Goal: Task Accomplishment & Management: Manage account settings

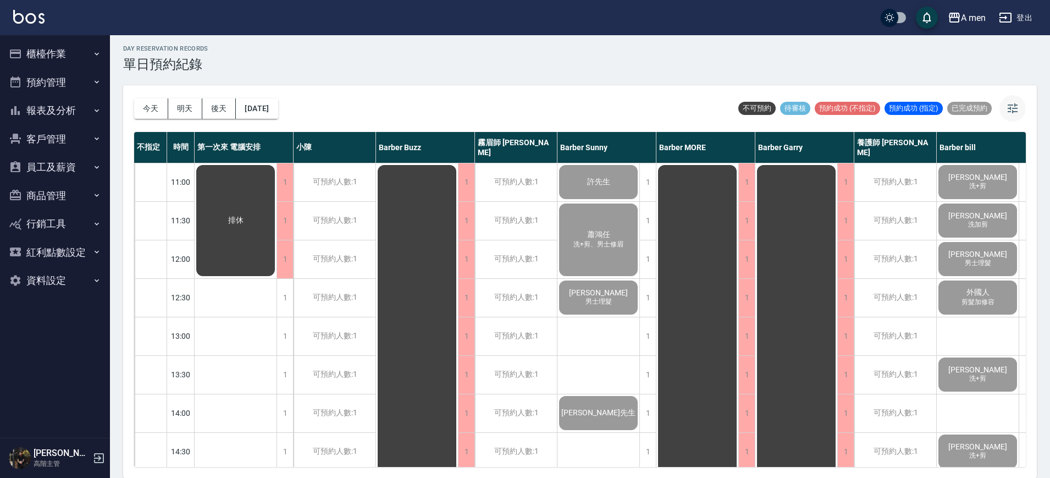
scroll to position [475, 0]
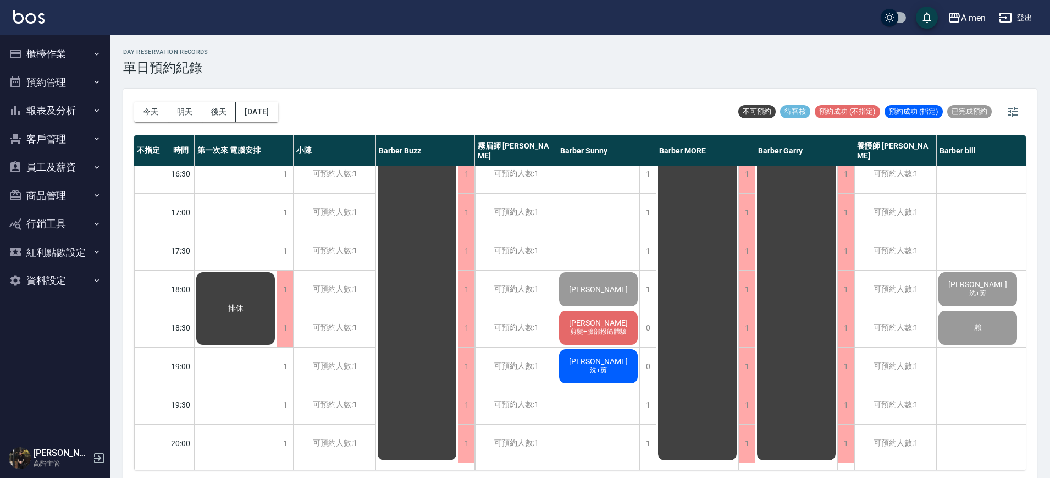
scroll to position [550, 0]
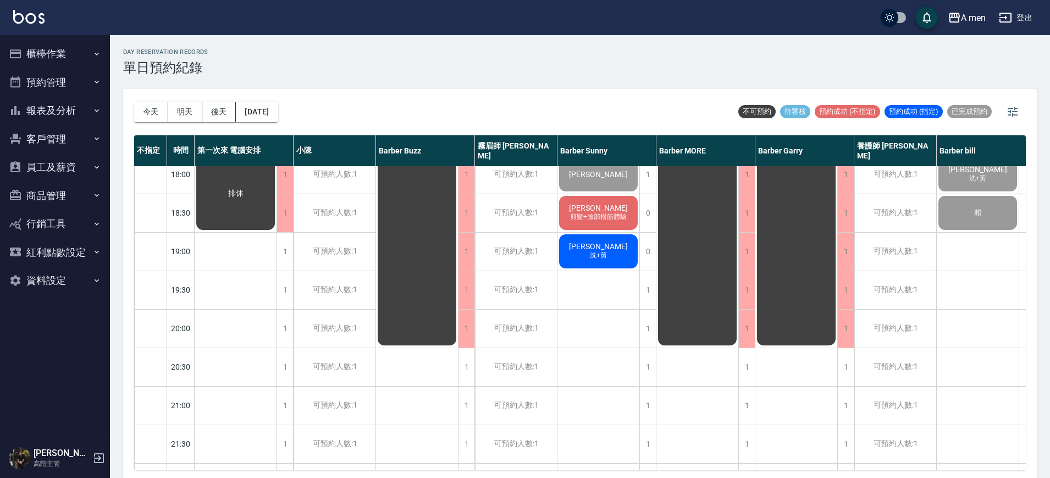
click at [602, 203] on span "[PERSON_NAME]" at bounding box center [598, 207] width 63 height 9
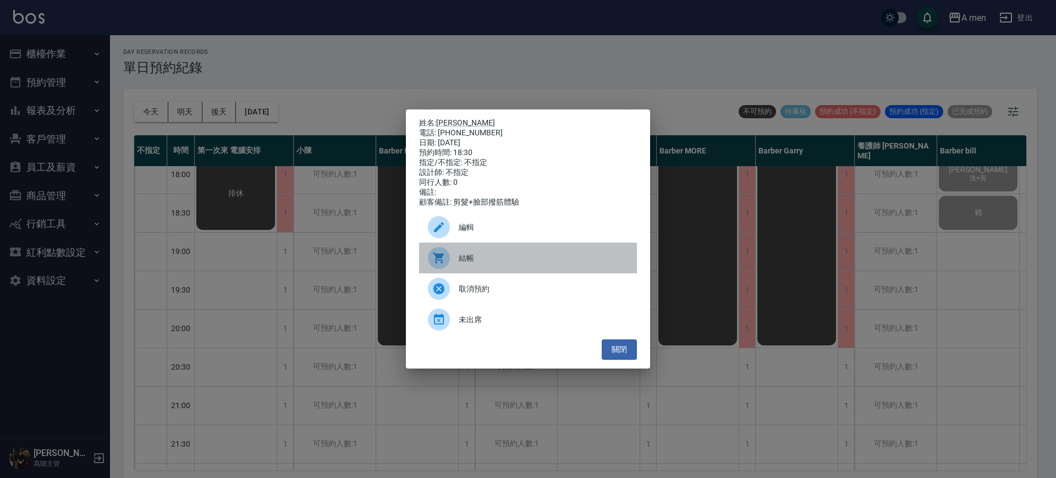
click at [499, 264] on span "結帳" at bounding box center [543, 258] width 169 height 12
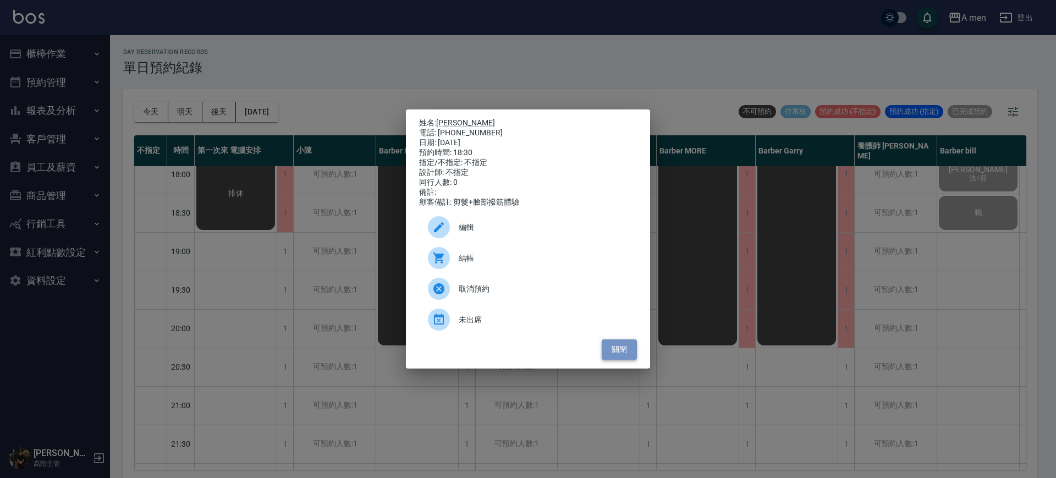
click at [616, 358] on button "關閉" at bounding box center [619, 349] width 35 height 20
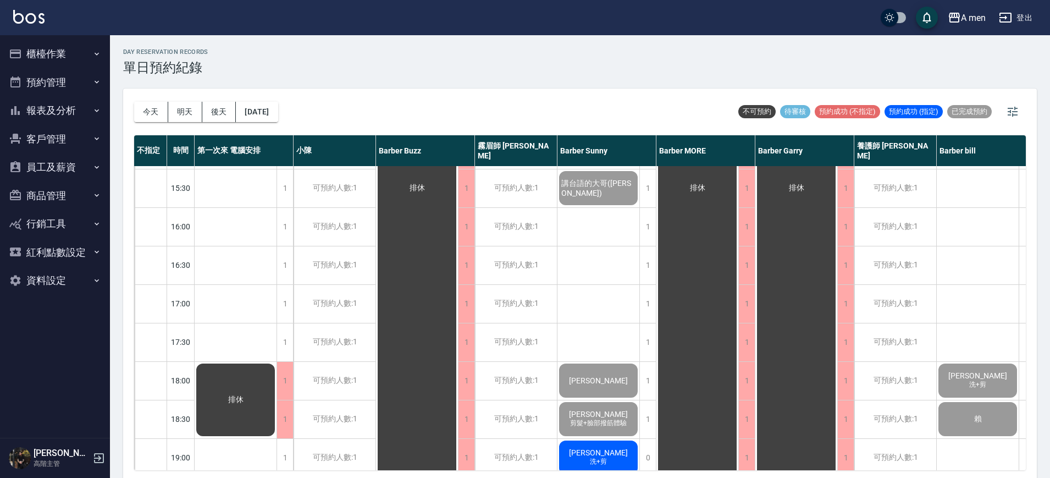
scroll to position [669, 0]
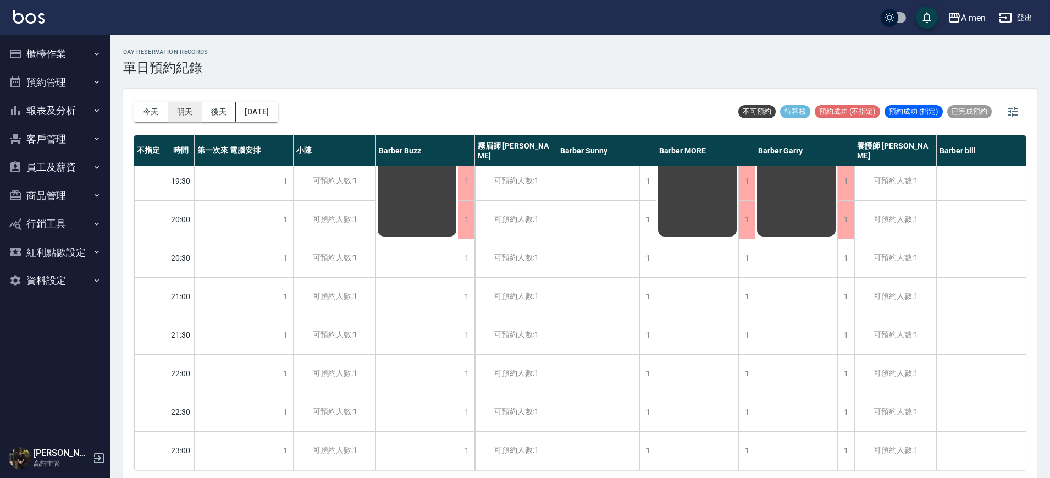
click at [186, 104] on div "今天 明天 後天 2025/09/16" at bounding box center [206, 112] width 144 height 47
click at [186, 104] on button "明天" at bounding box center [185, 112] width 34 height 20
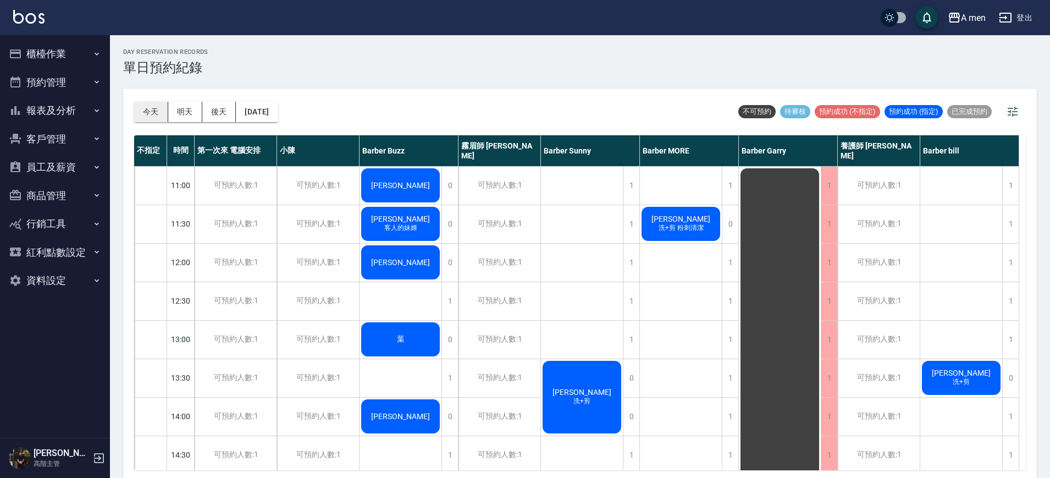
click at [163, 114] on button "今天" at bounding box center [151, 112] width 34 height 20
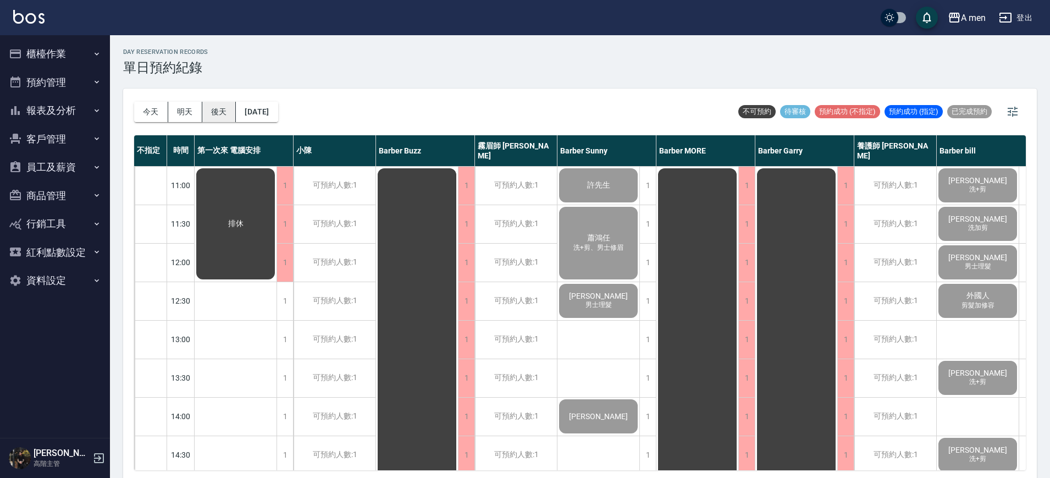
click at [228, 115] on button "後天" at bounding box center [219, 112] width 34 height 20
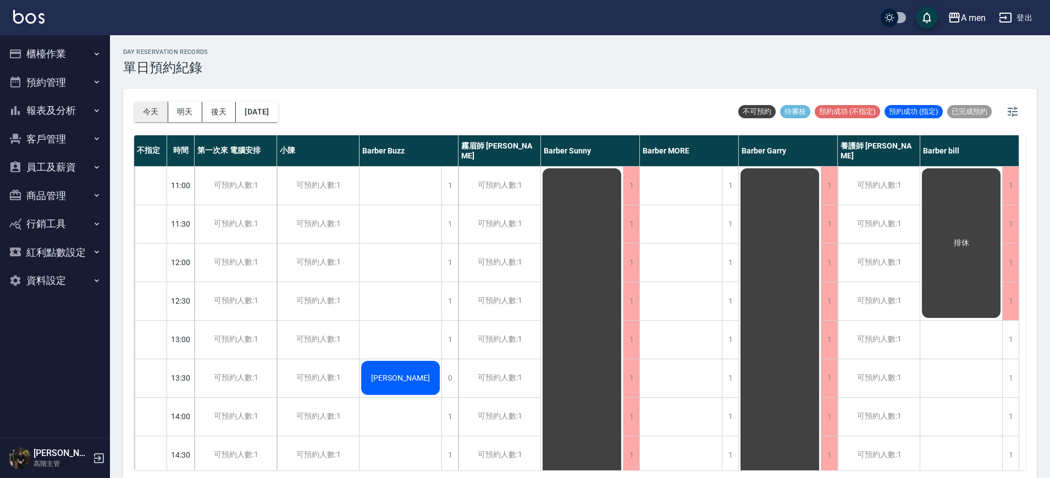
click at [148, 102] on button "今天" at bounding box center [151, 112] width 34 height 20
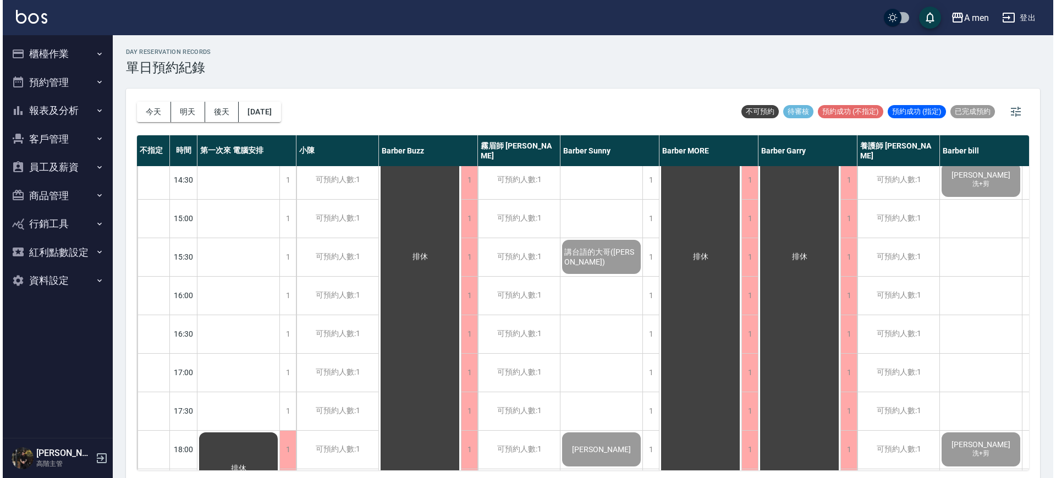
scroll to position [481, 0]
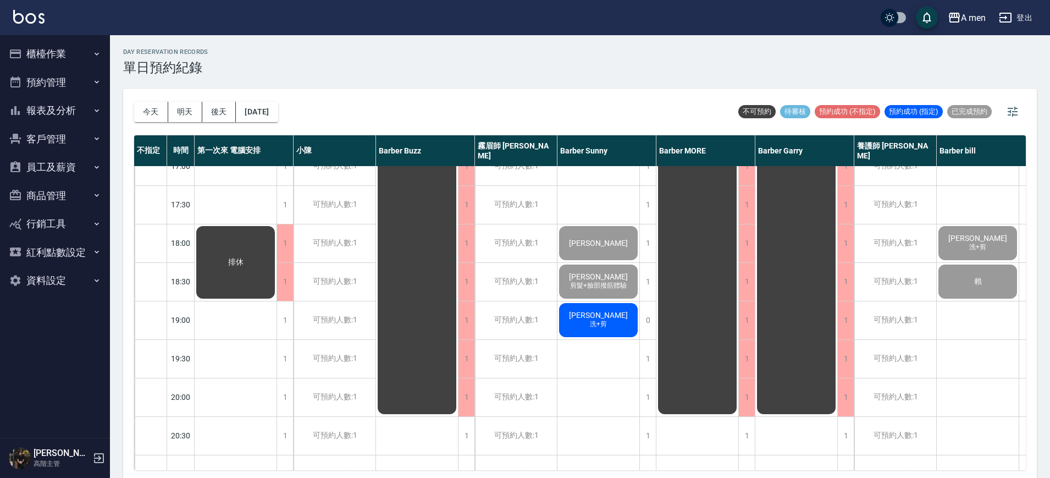
click at [626, 322] on div "薛德仲 洗+剪" at bounding box center [599, 319] width 82 height 37
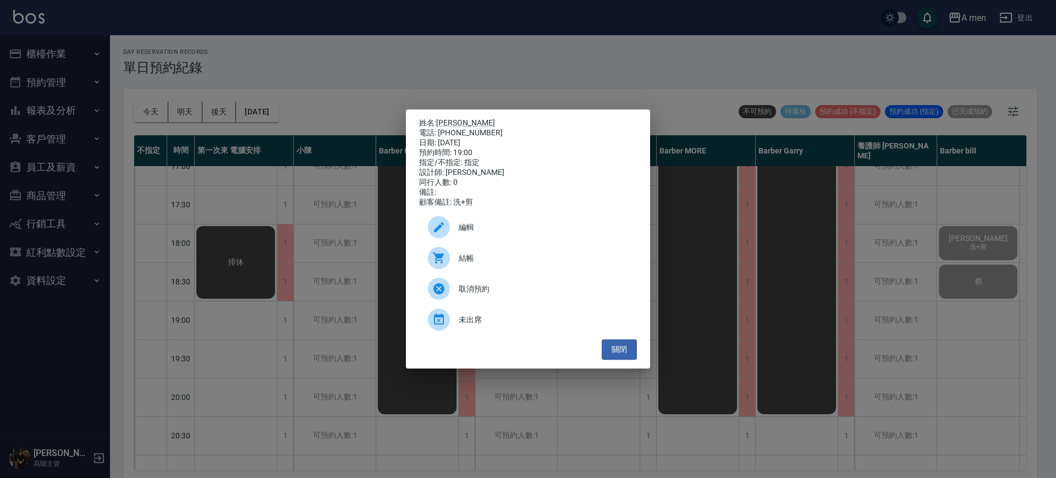
click at [528, 263] on span "結帳" at bounding box center [543, 258] width 169 height 12
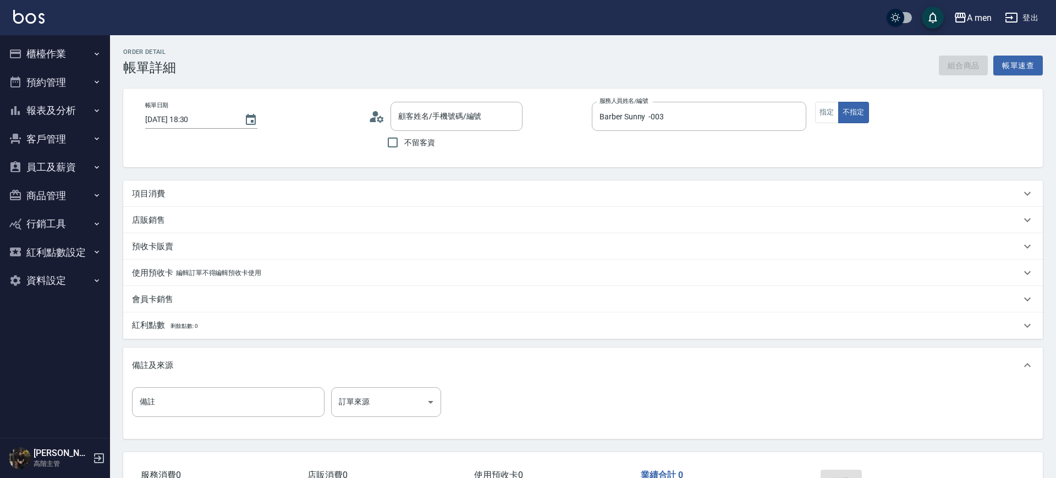
type input "2025/09/16 18:30"
type input "Barber Sunny -003"
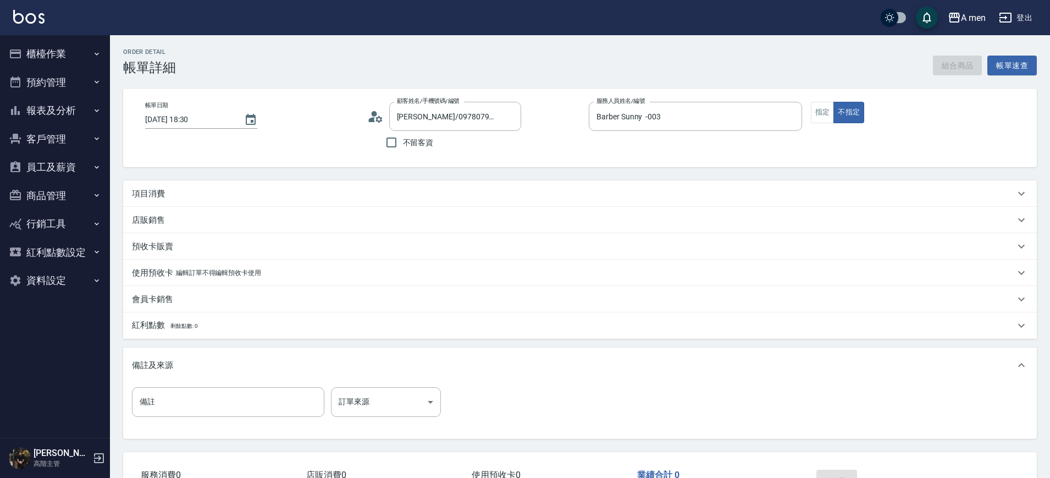
type input "吳伯君/0978079270/null"
click at [951, 58] on button "組合商品" at bounding box center [957, 66] width 49 height 20
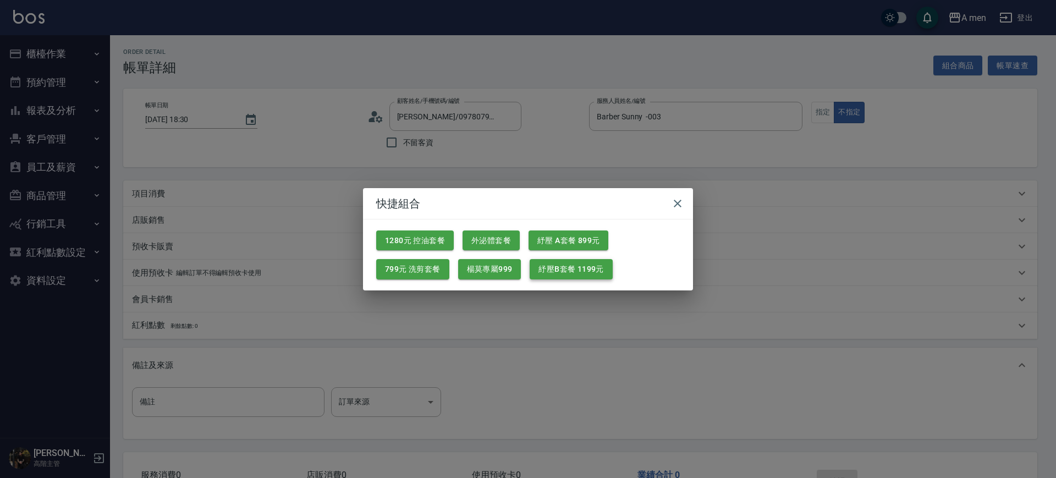
click at [584, 273] on button "紓壓B套餐 1199元" at bounding box center [571, 269] width 82 height 20
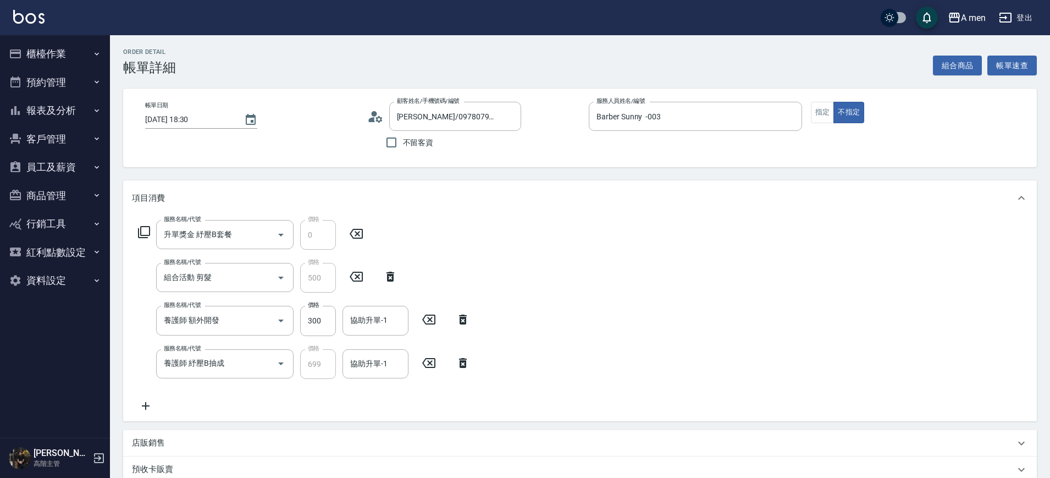
click at [473, 321] on icon at bounding box center [462, 319] width 27 height 13
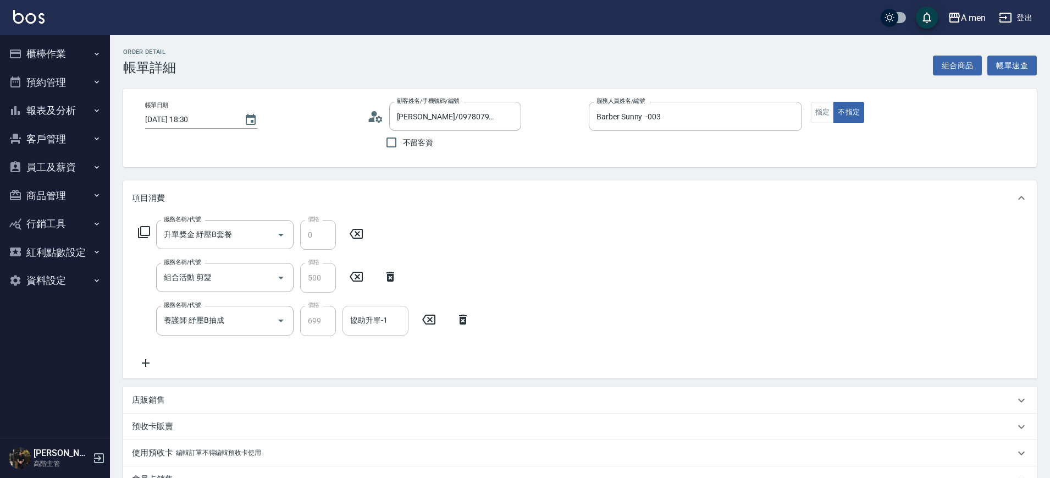
click at [398, 324] on input "協助升單-1" at bounding box center [376, 320] width 56 height 19
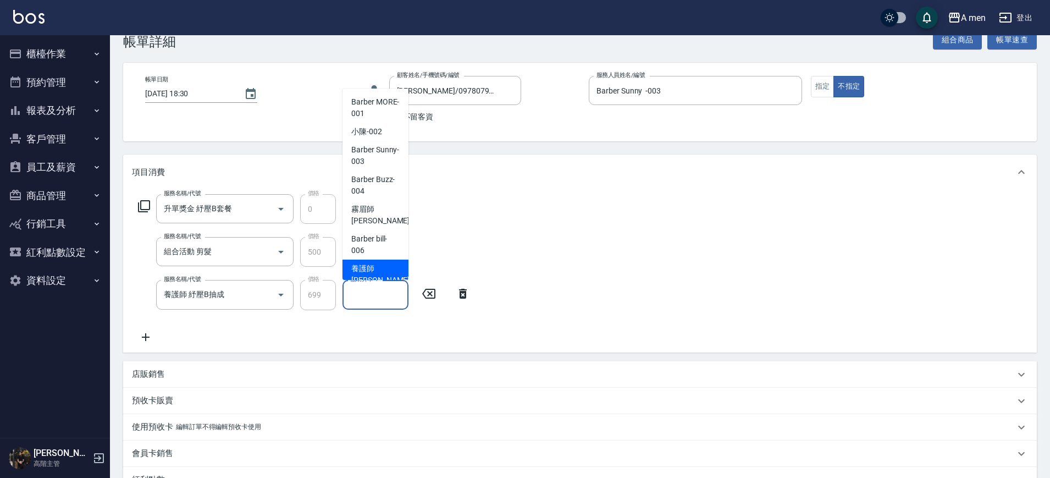
scroll to position [69, 0]
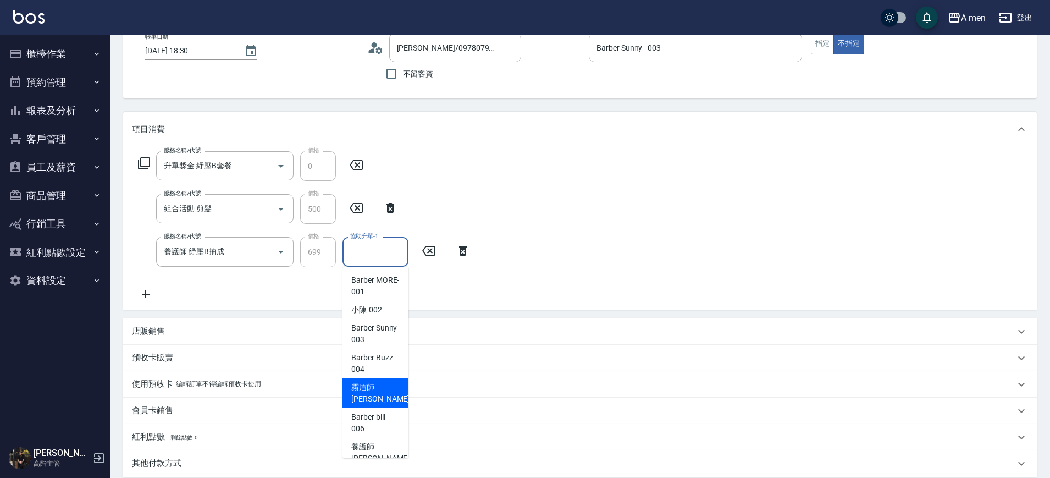
click at [373, 397] on span "霧眉師 小蔡 -005" at bounding box center [388, 393] width 74 height 23
type input "霧眉師 小蔡-005"
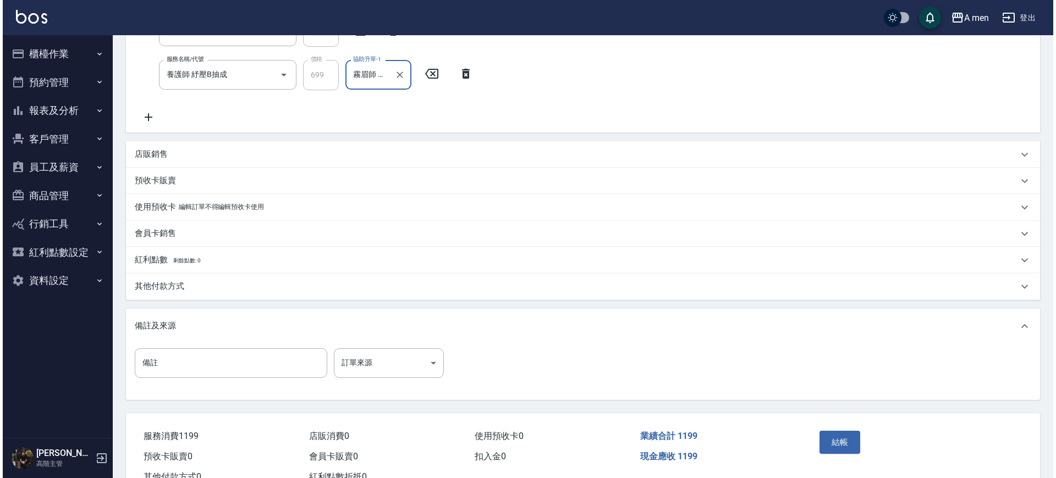
scroll to position [287, 0]
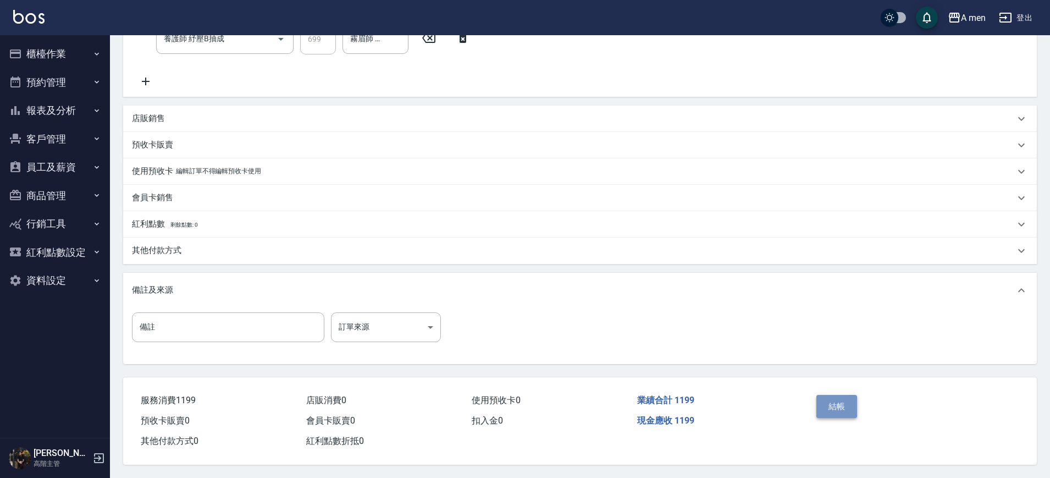
click at [846, 407] on button "結帳" at bounding box center [837, 406] width 41 height 23
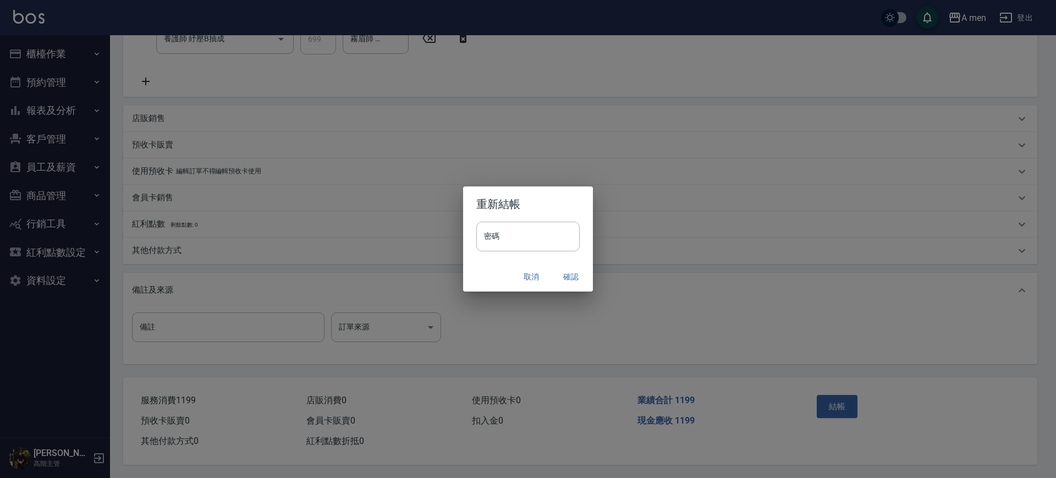
click at [569, 275] on button "確認" at bounding box center [570, 277] width 35 height 20
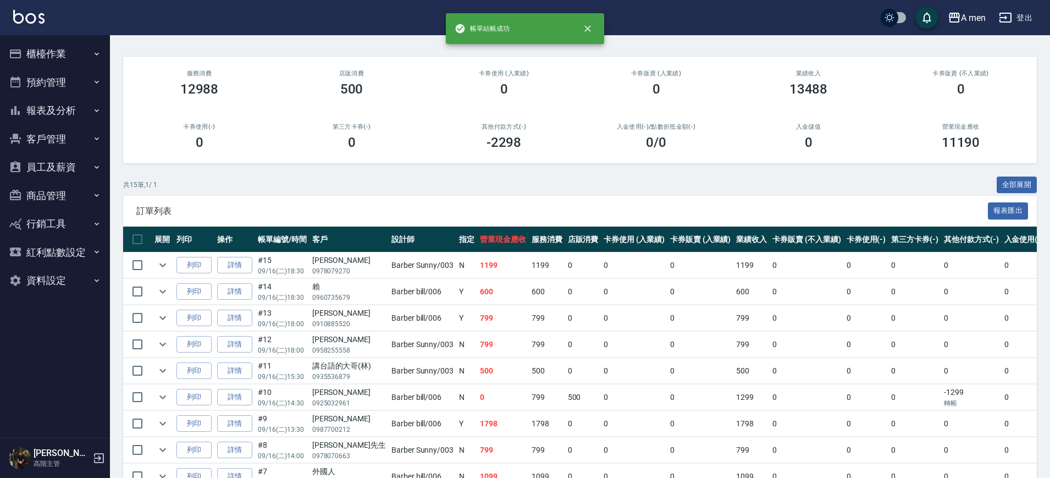
scroll to position [206, 0]
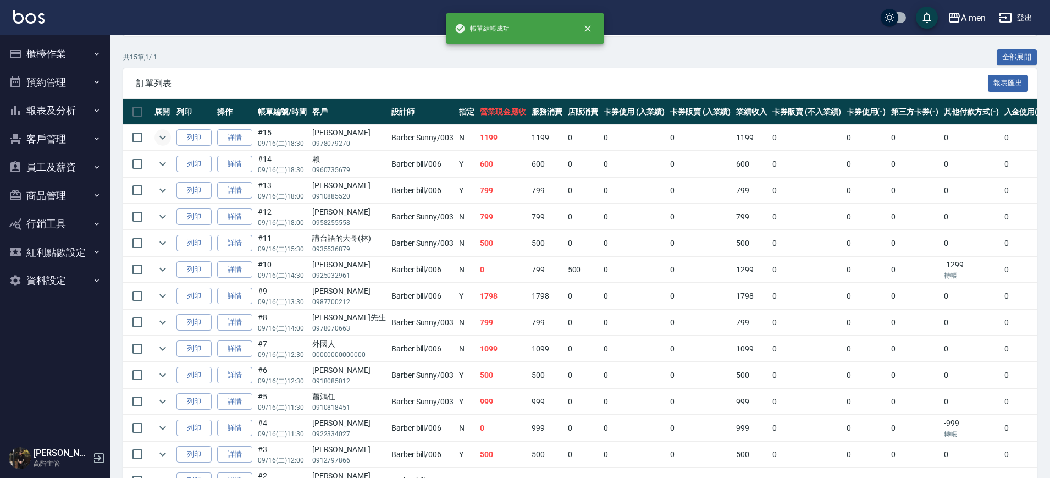
click at [165, 135] on icon "expand row" at bounding box center [162, 137] width 13 height 13
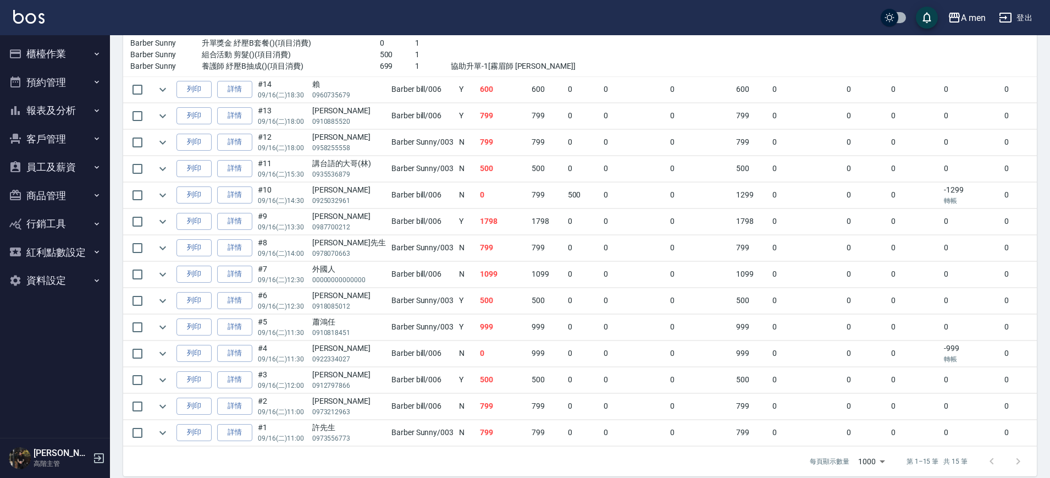
scroll to position [360, 0]
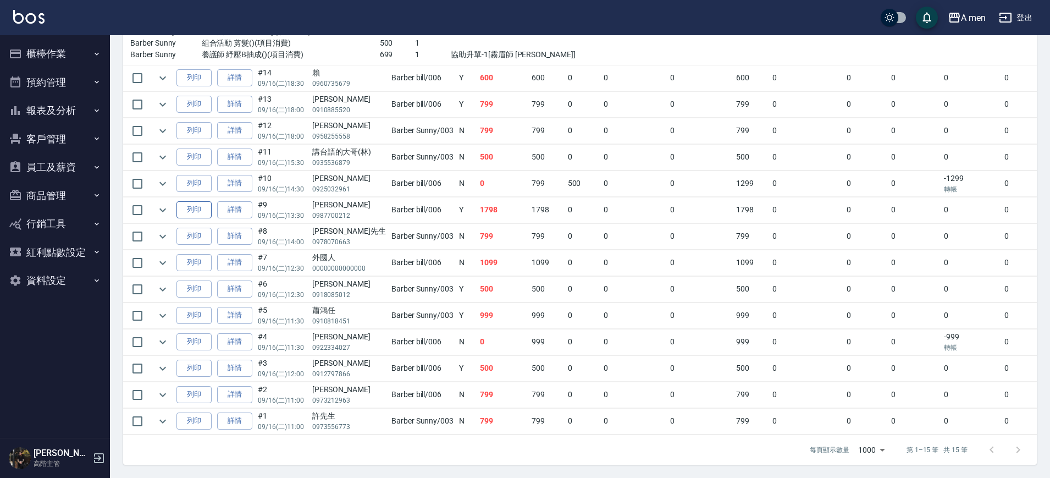
click at [194, 201] on button "列印" at bounding box center [194, 209] width 35 height 17
click at [166, 203] on icon "expand row" at bounding box center [162, 209] width 13 height 13
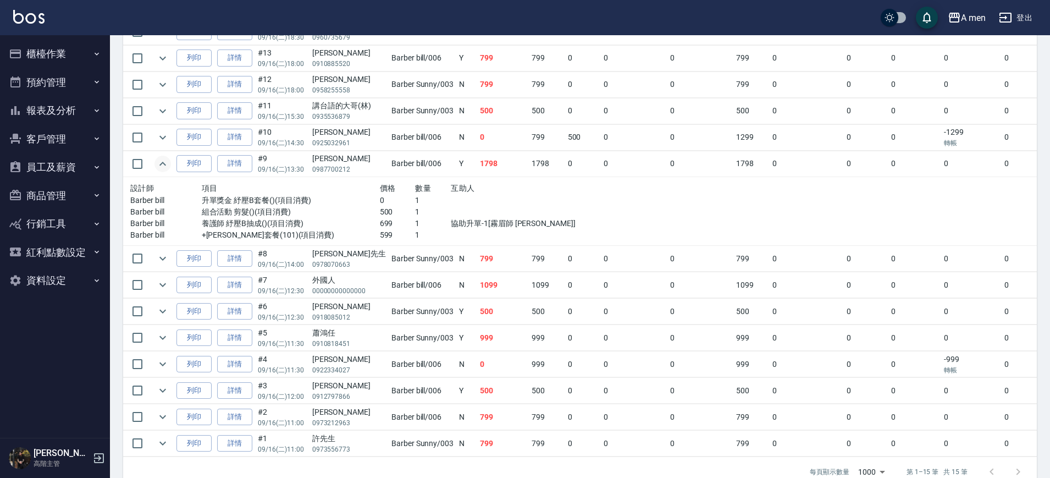
scroll to position [428, 0]
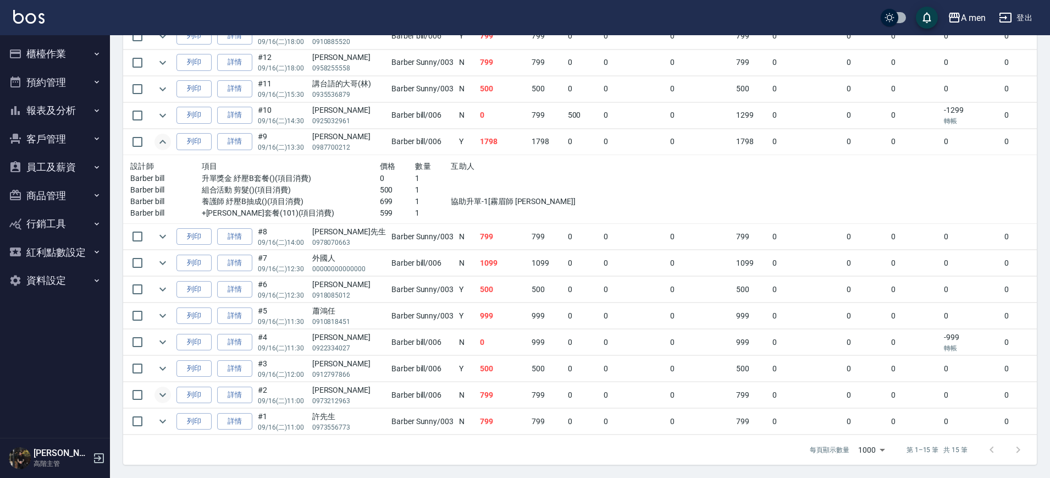
click at [166, 388] on icon "expand row" at bounding box center [162, 394] width 13 height 13
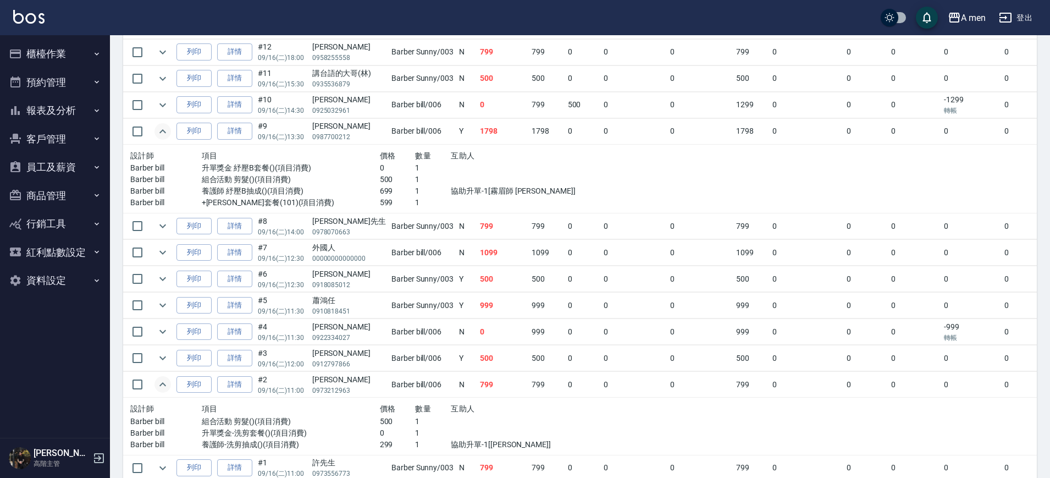
scroll to position [485, 0]
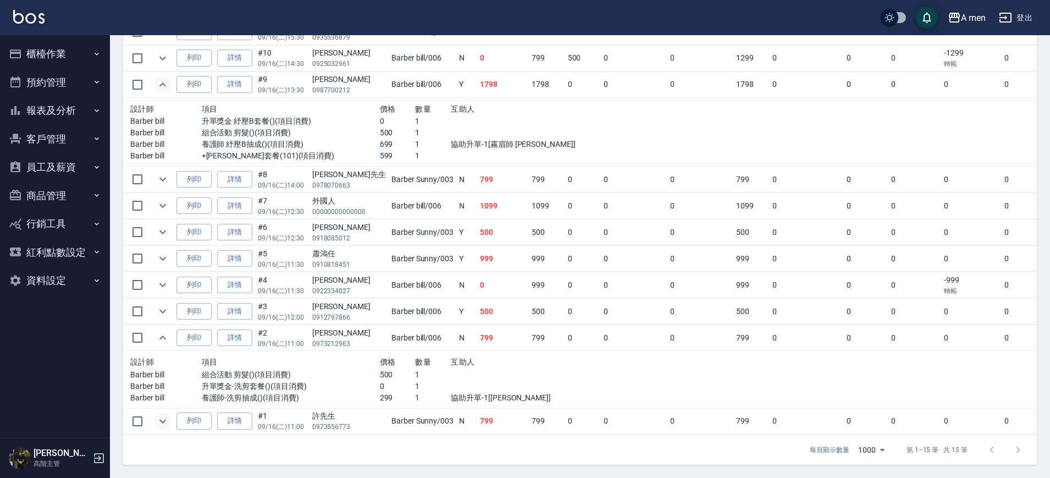
click at [164, 415] on icon "expand row" at bounding box center [162, 421] width 13 height 13
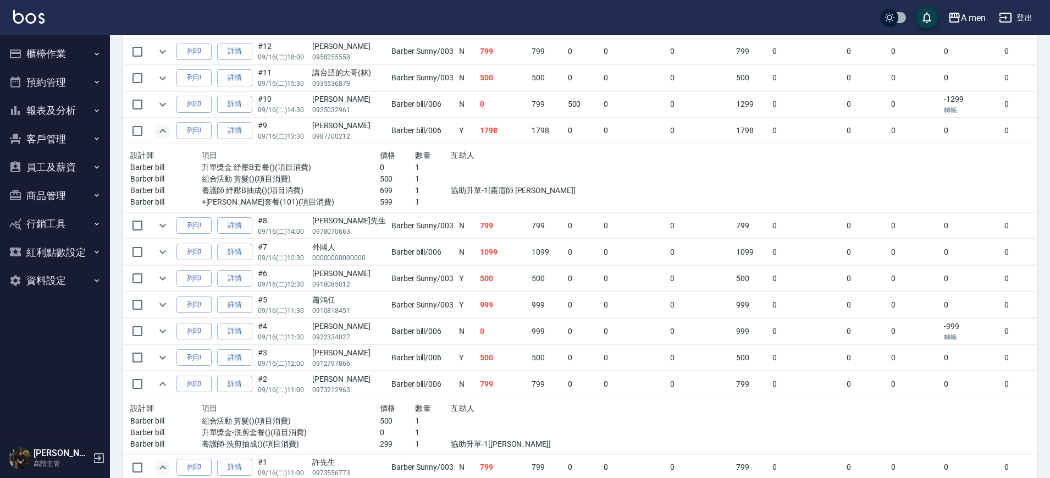
scroll to position [404, 0]
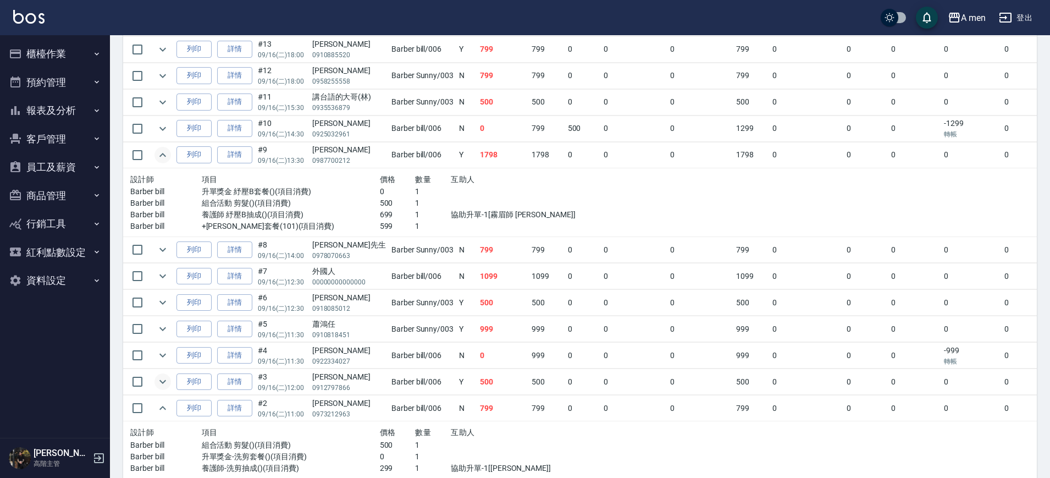
click at [167, 377] on icon "expand row" at bounding box center [162, 381] width 13 height 13
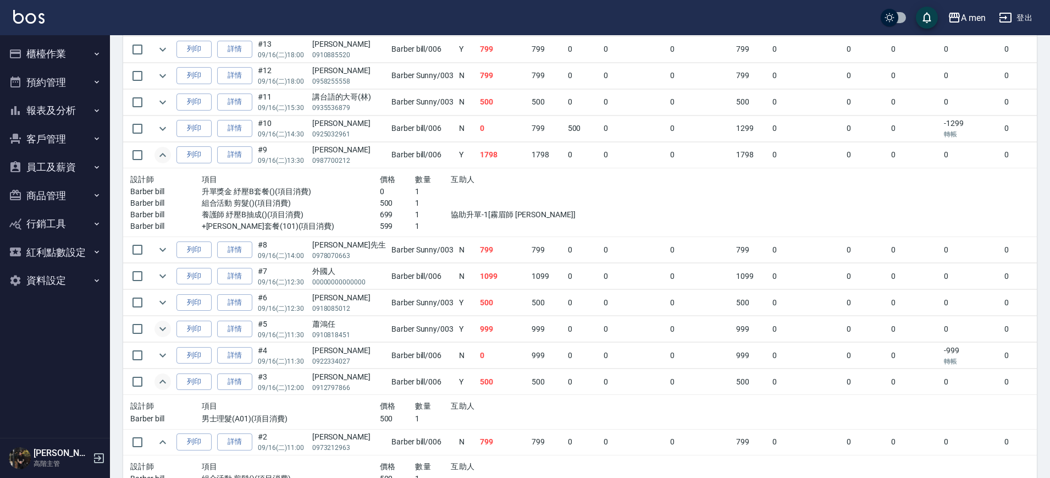
click at [169, 329] on icon "expand row" at bounding box center [162, 328] width 13 height 13
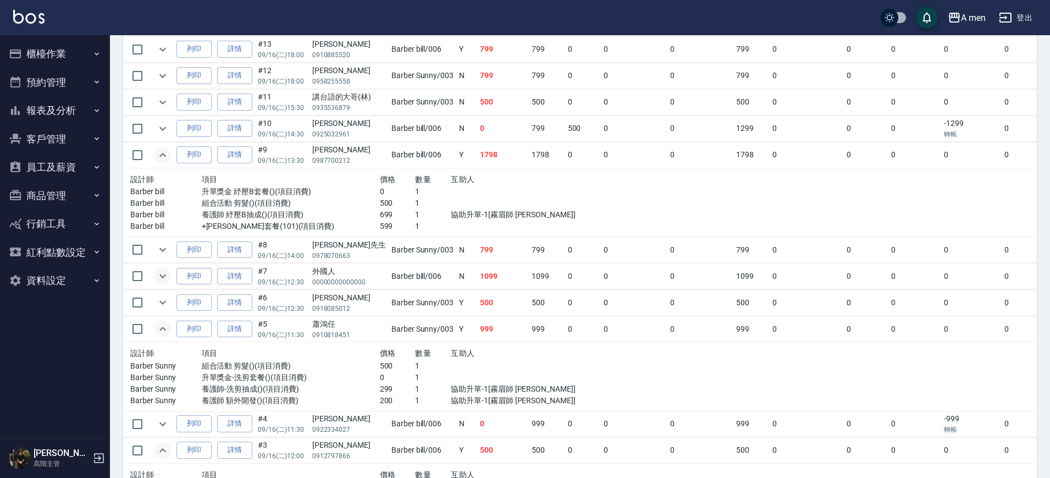
click at [165, 276] on icon "expand row" at bounding box center [162, 276] width 7 height 4
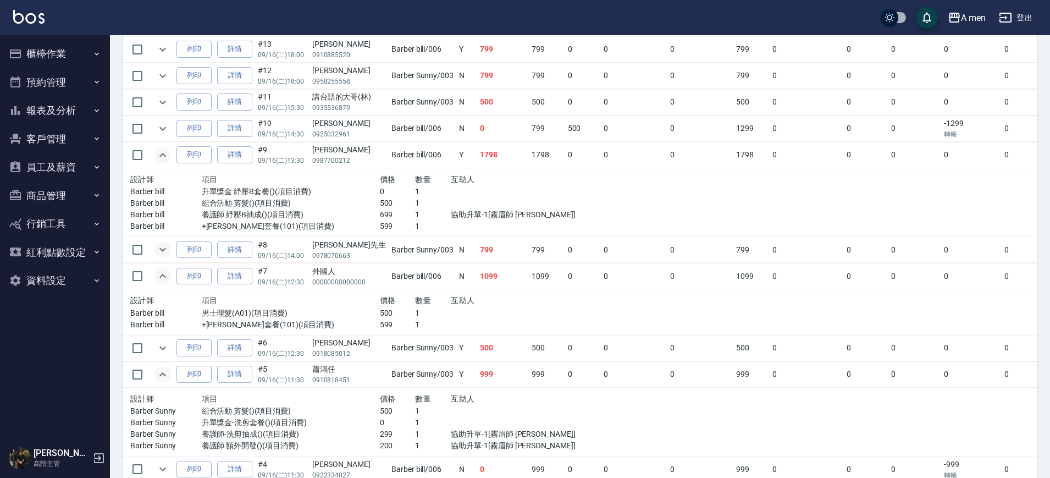
click at [166, 252] on icon "expand row" at bounding box center [162, 249] width 13 height 13
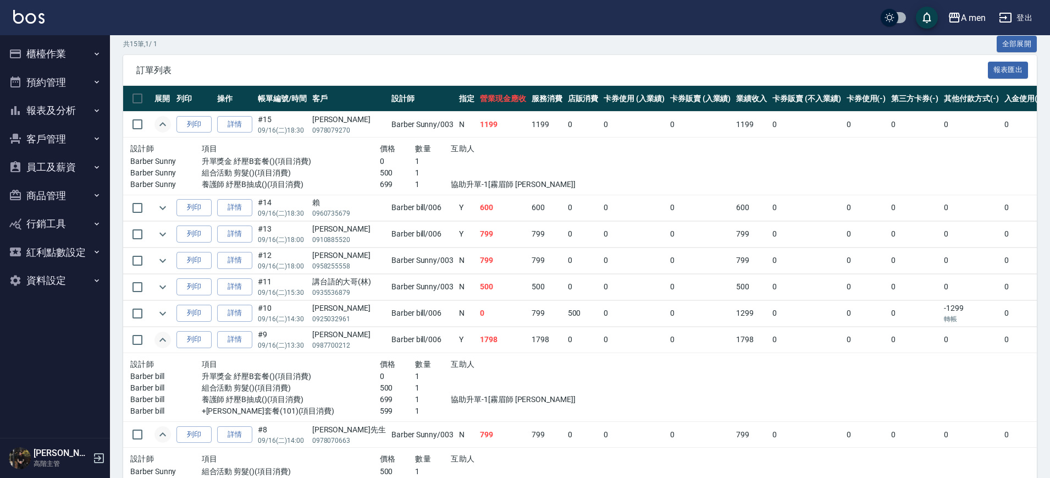
scroll to position [198, 0]
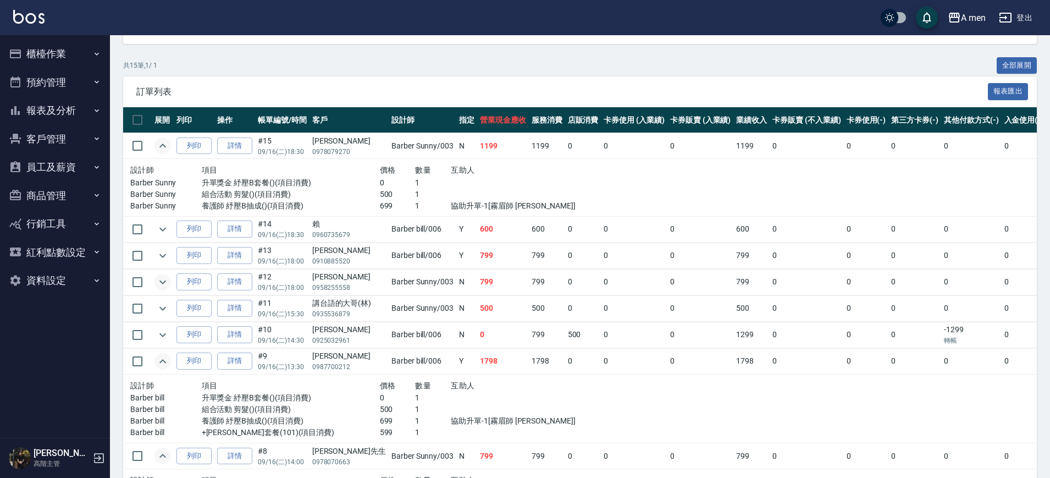
click at [164, 284] on icon "expand row" at bounding box center [162, 282] width 13 height 13
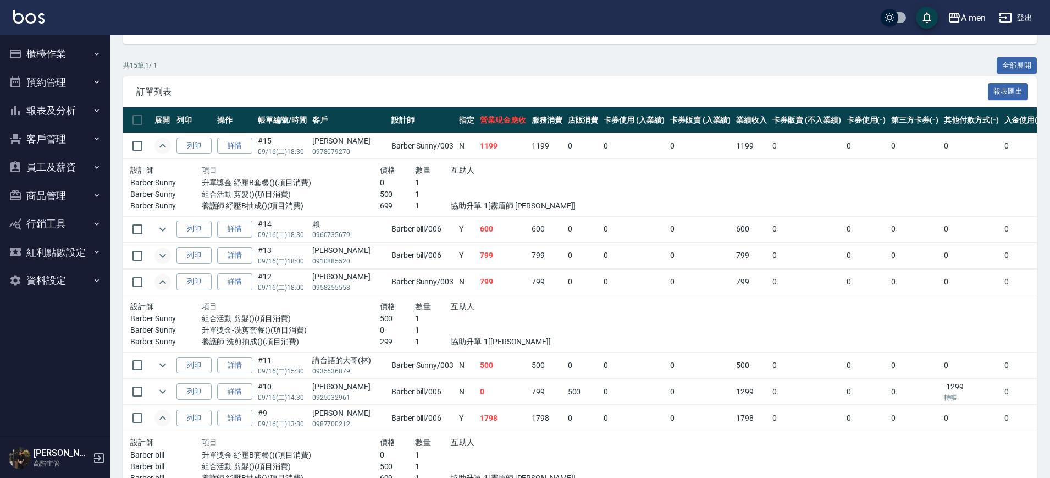
click at [164, 261] on icon "expand row" at bounding box center [162, 255] width 13 height 13
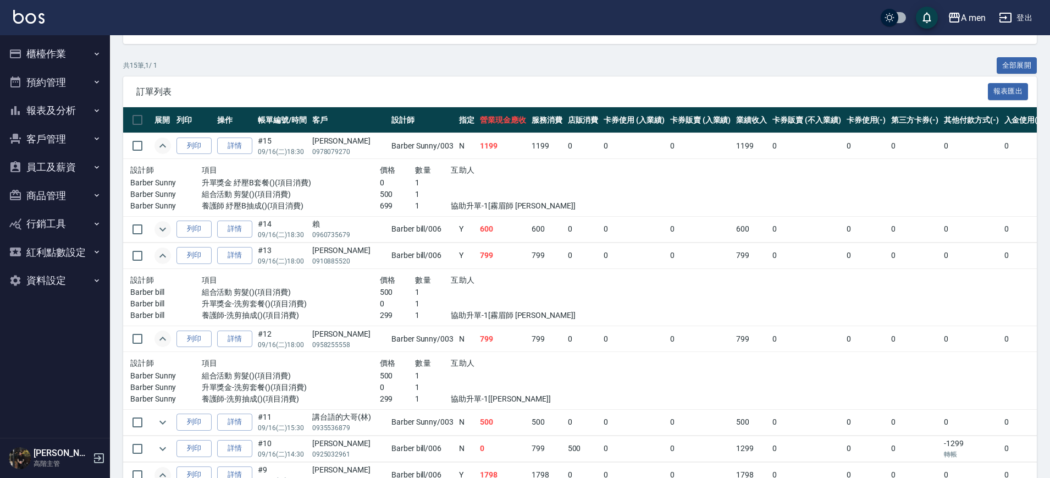
click at [168, 232] on icon "expand row" at bounding box center [162, 229] width 13 height 13
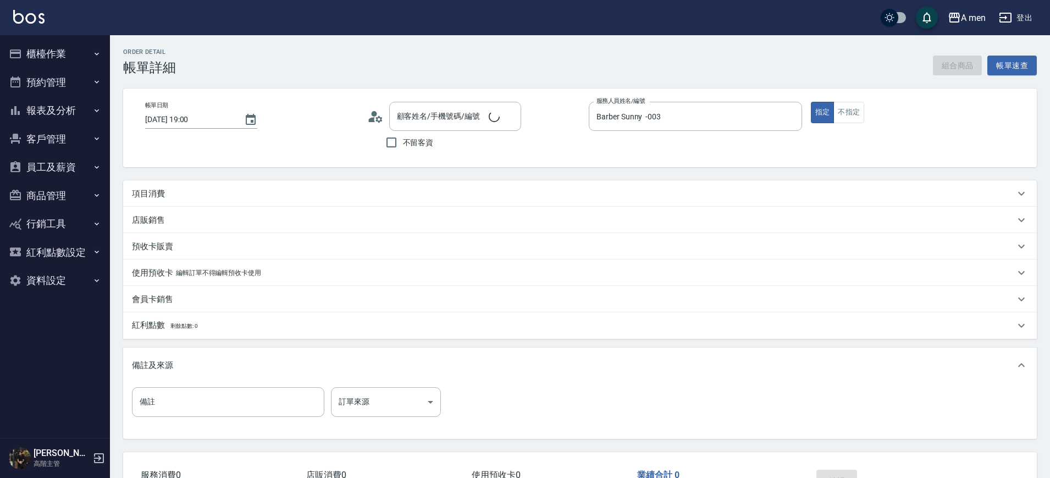
type input "[PERSON_NAME]/0976549723/null"
click at [960, 63] on button "組合商品" at bounding box center [957, 66] width 49 height 20
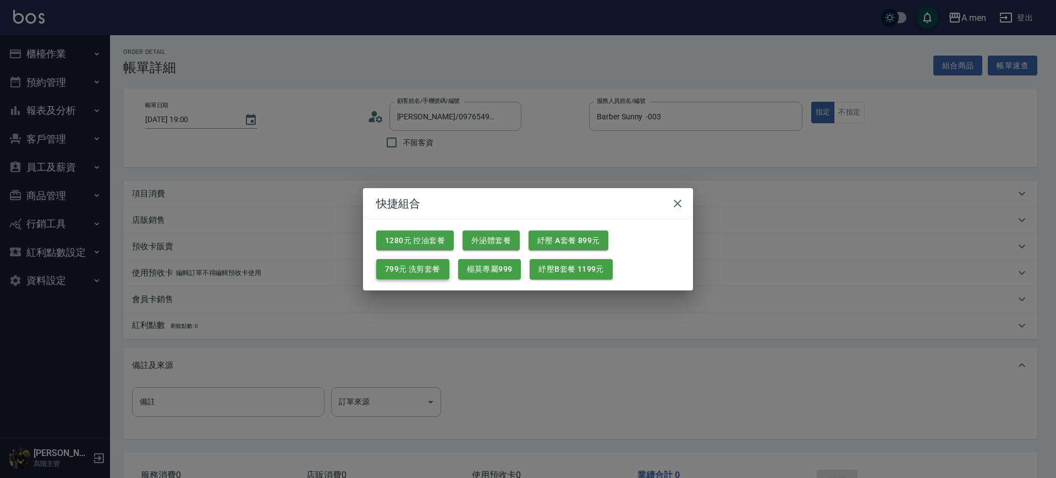
click at [428, 271] on button "799元 洗剪套餐" at bounding box center [412, 269] width 73 height 20
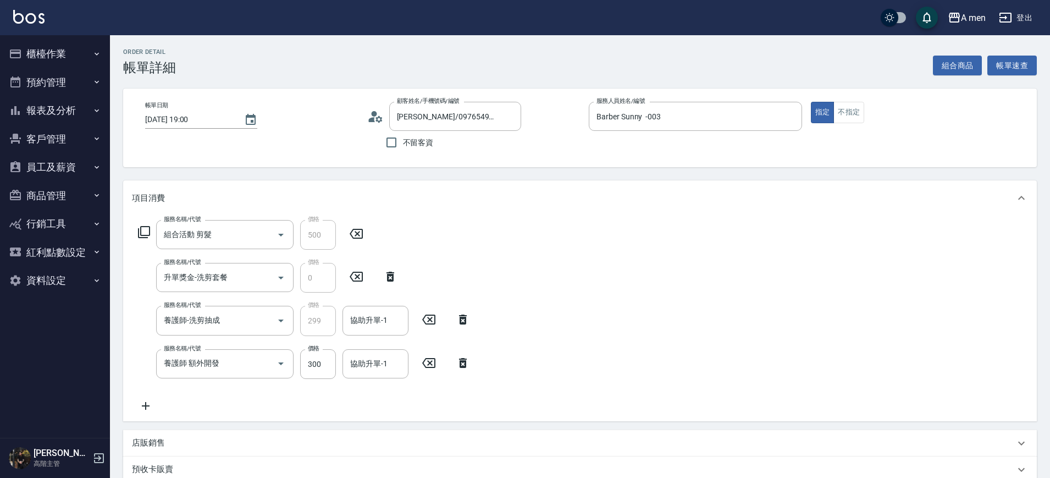
click at [466, 363] on icon at bounding box center [463, 363] width 8 height 10
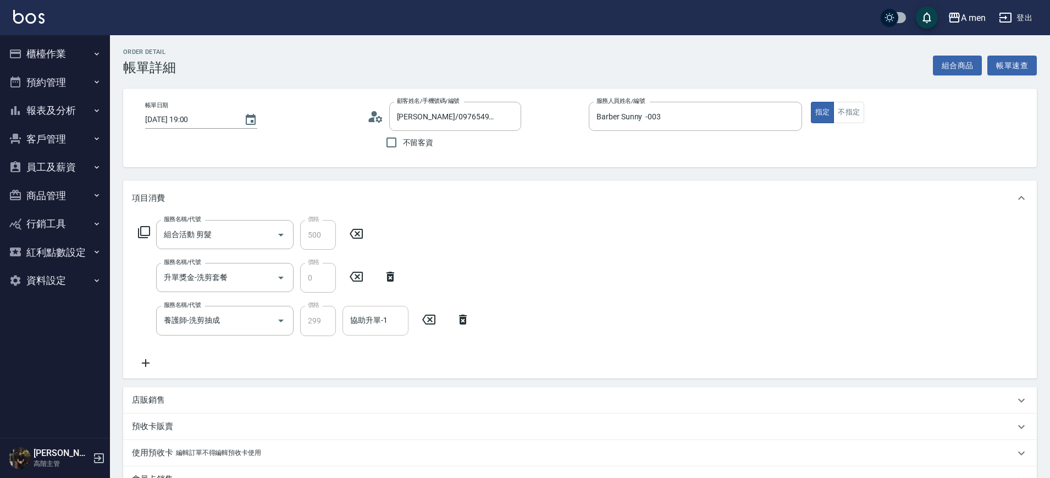
click at [346, 307] on div "協助升單-1" at bounding box center [376, 320] width 66 height 29
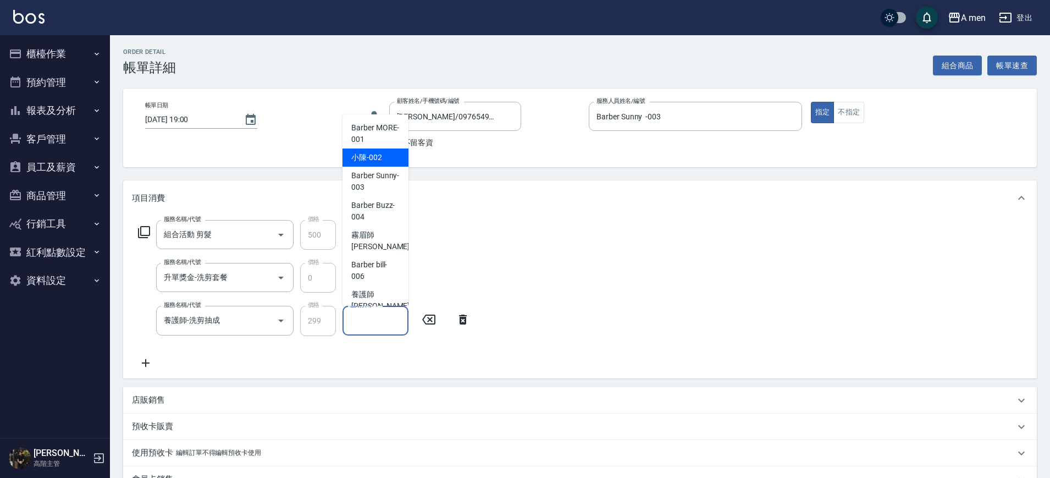
click at [382, 158] on div "小陳 -002" at bounding box center [376, 157] width 66 height 18
type input "小陳-002"
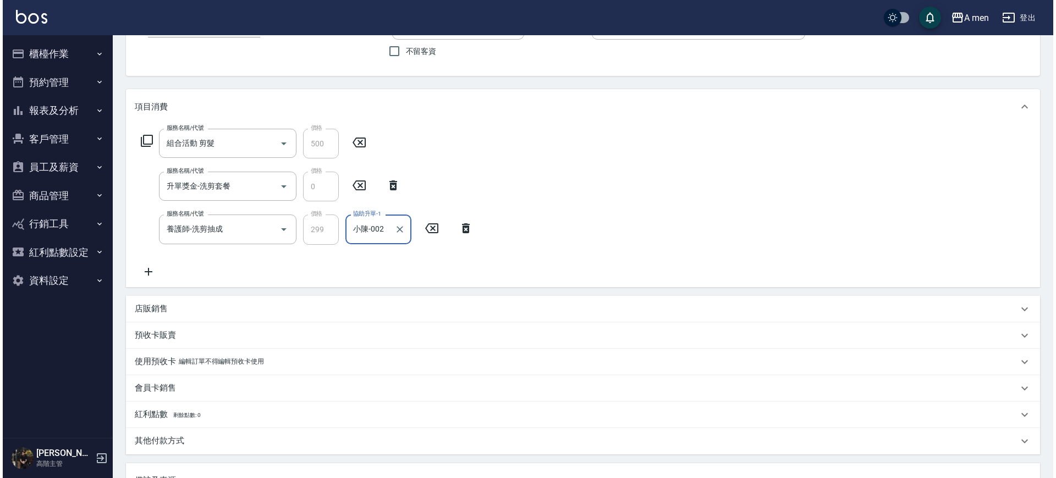
scroll to position [206, 0]
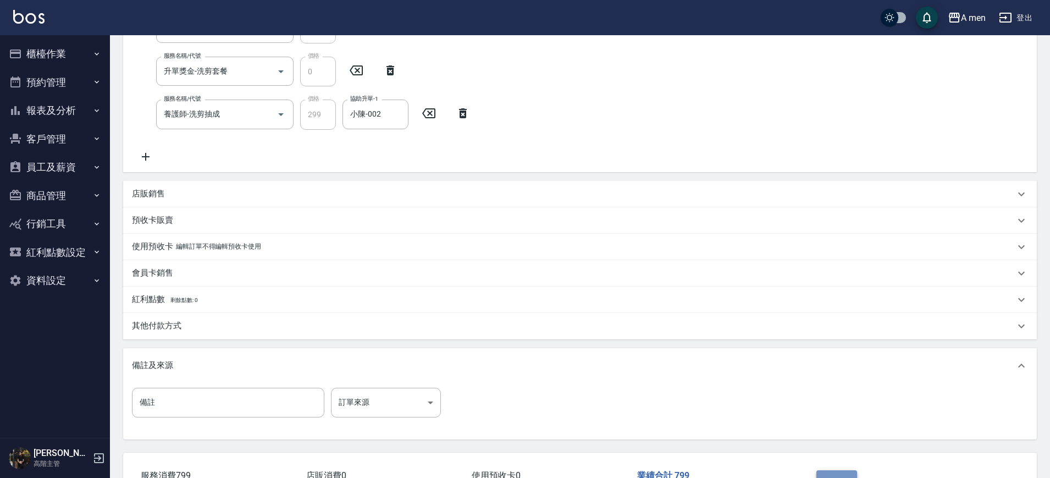
click at [830, 471] on button "結帳" at bounding box center [837, 481] width 41 height 23
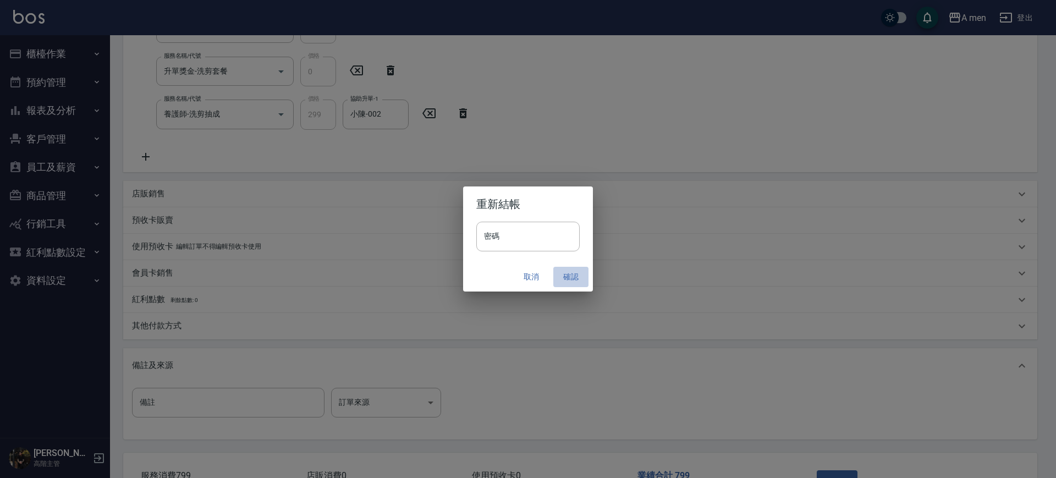
click at [570, 283] on button "確認" at bounding box center [570, 277] width 35 height 20
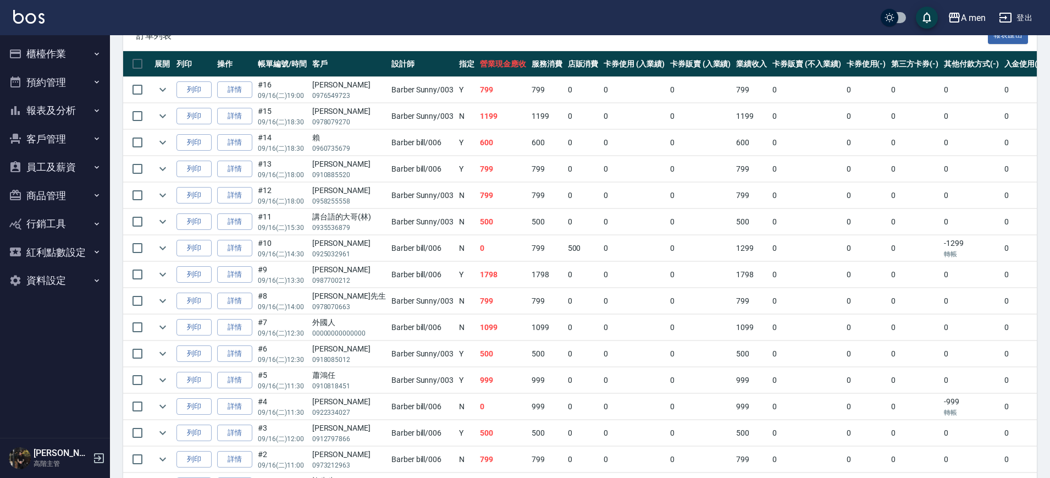
scroll to position [275, 0]
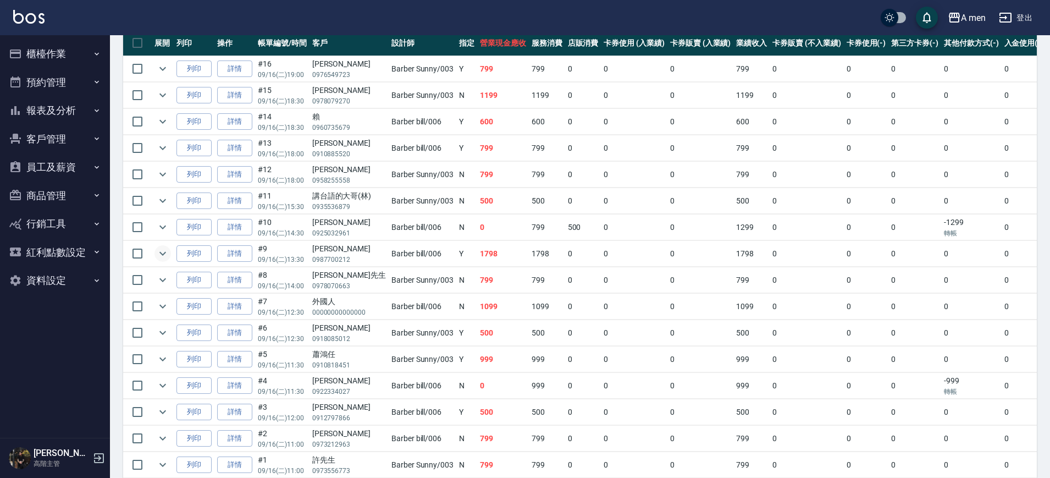
click at [166, 260] on button "expand row" at bounding box center [163, 253] width 16 height 16
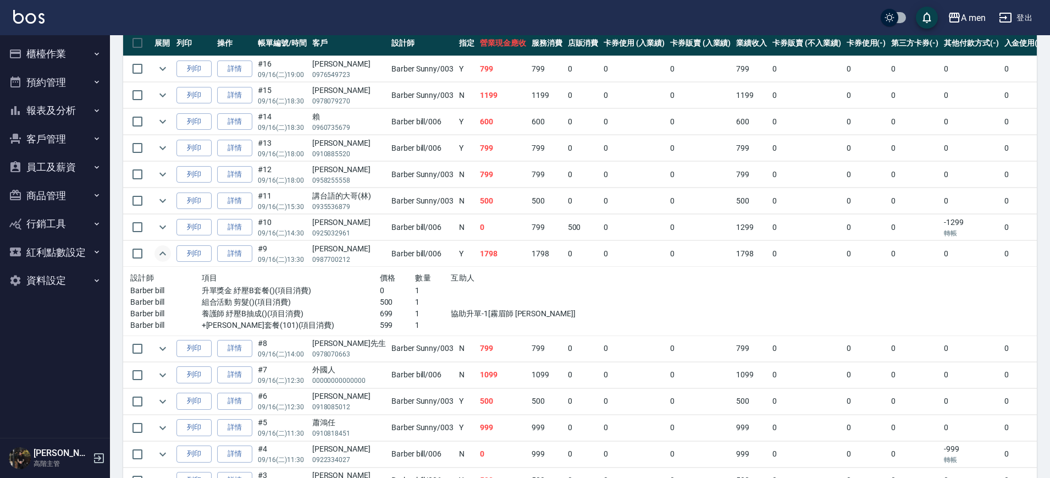
click at [165, 260] on button "expand row" at bounding box center [163, 253] width 16 height 16
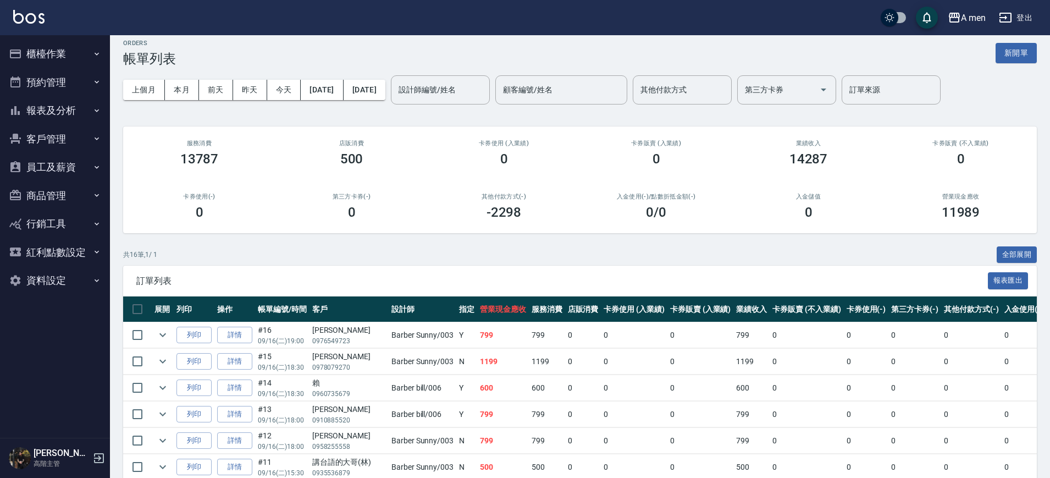
scroll to position [0, 0]
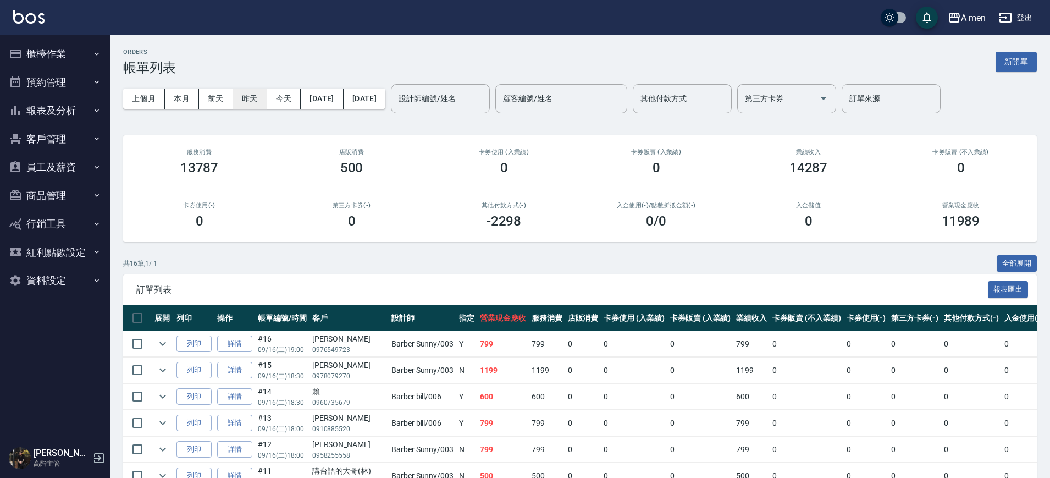
click at [260, 100] on button "昨天" at bounding box center [250, 99] width 34 height 20
click at [292, 98] on button "今天" at bounding box center [284, 99] width 34 height 20
click at [74, 96] on button "報表及分析" at bounding box center [54, 110] width 101 height 29
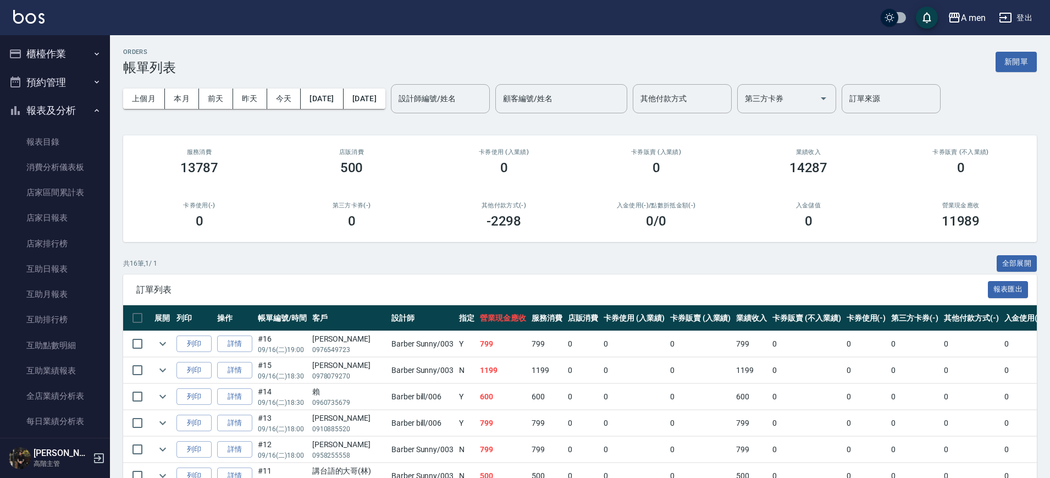
click at [67, 91] on button "預約管理" at bounding box center [54, 82] width 101 height 29
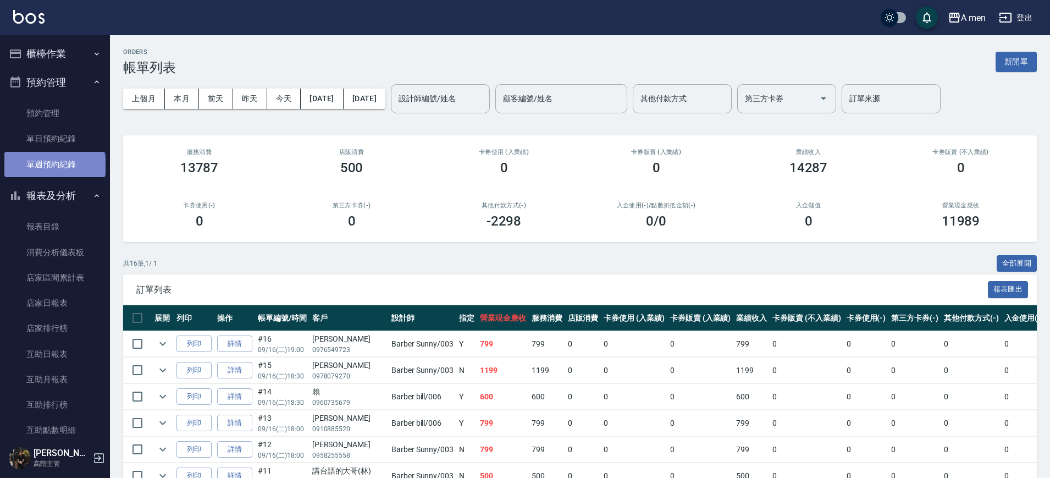
click at [54, 166] on link "單週預約紀錄" at bounding box center [54, 164] width 101 height 25
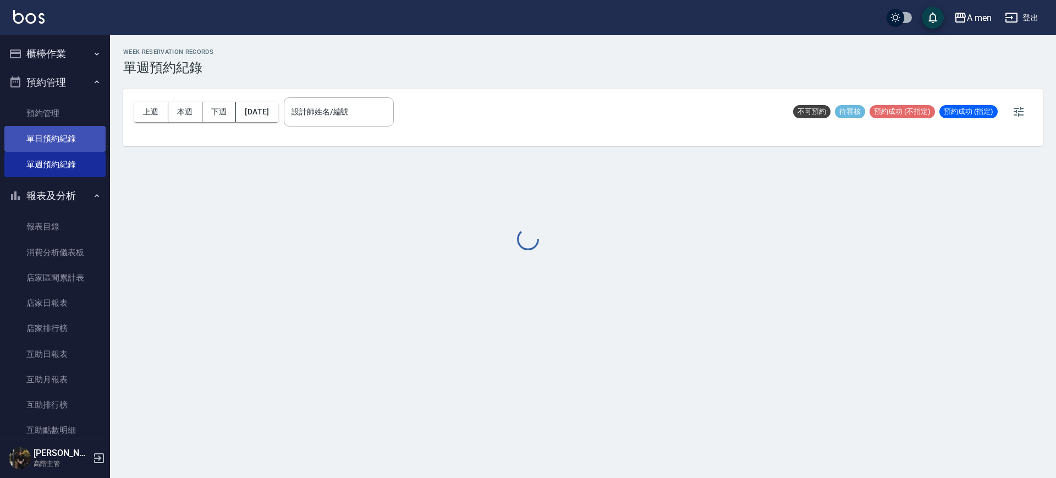
click at [65, 147] on link "單日預約紀錄" at bounding box center [54, 138] width 101 height 25
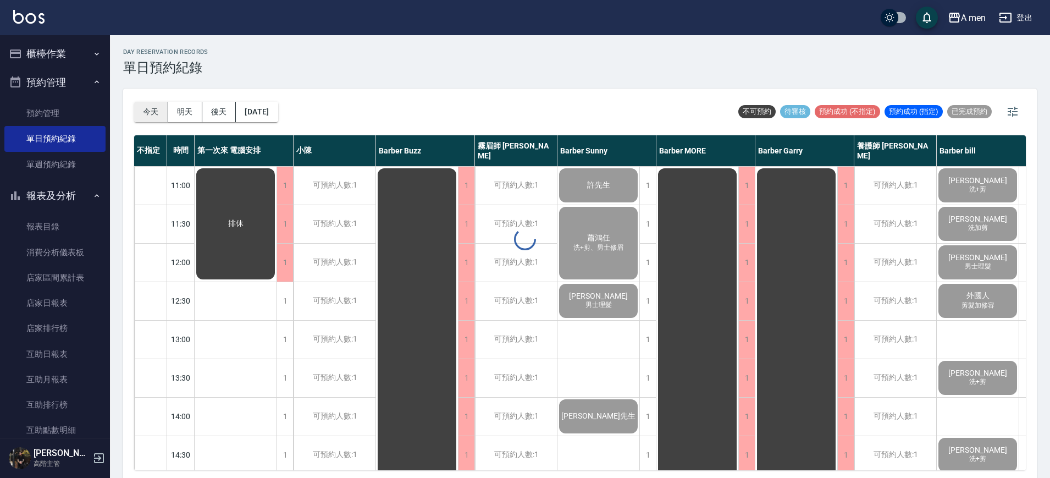
click at [153, 113] on button "今天" at bounding box center [151, 112] width 34 height 20
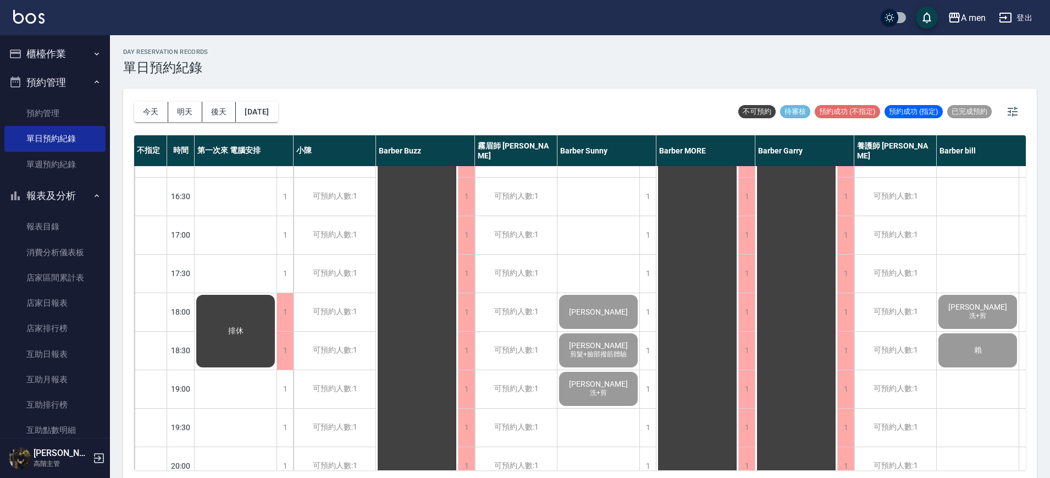
scroll to position [206, 0]
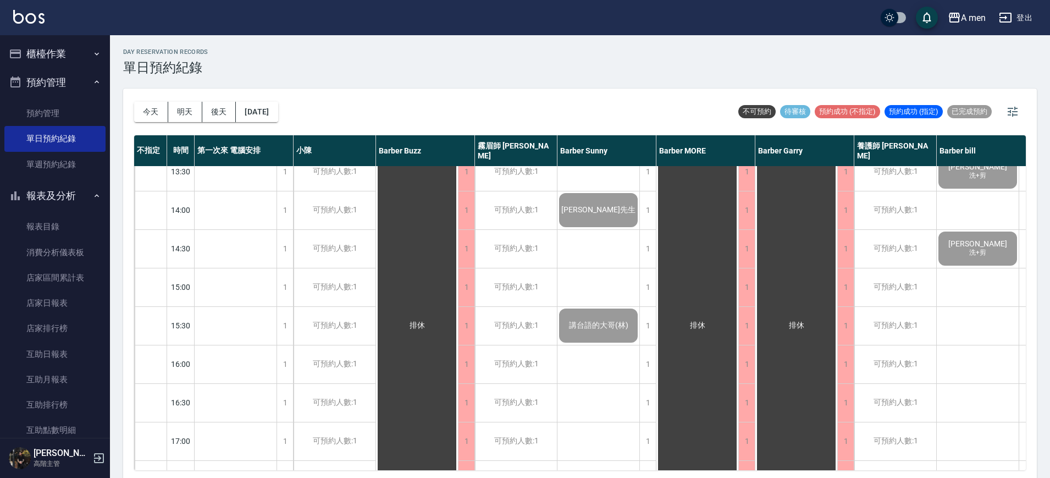
click at [198, 110] on button "明天" at bounding box center [185, 112] width 34 height 20
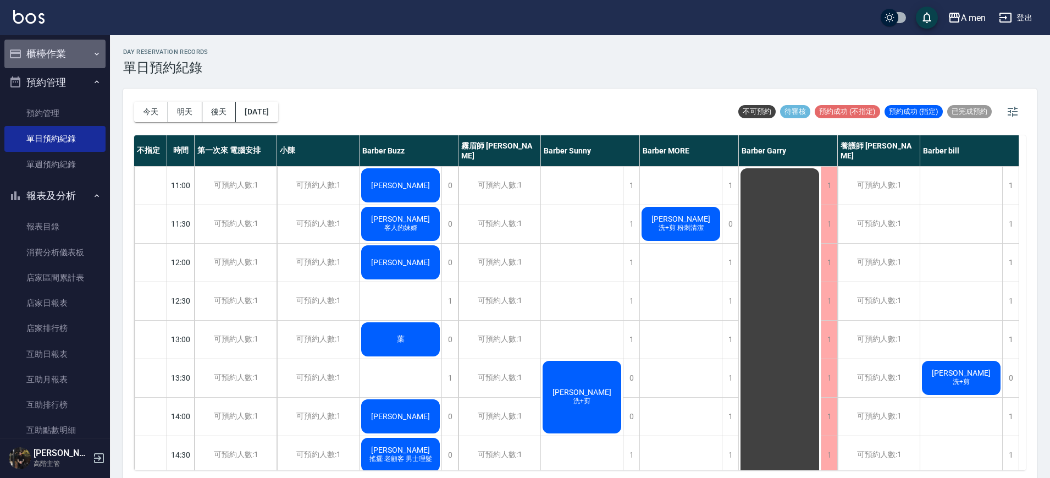
click at [69, 66] on button "櫃檯作業" at bounding box center [54, 54] width 101 height 29
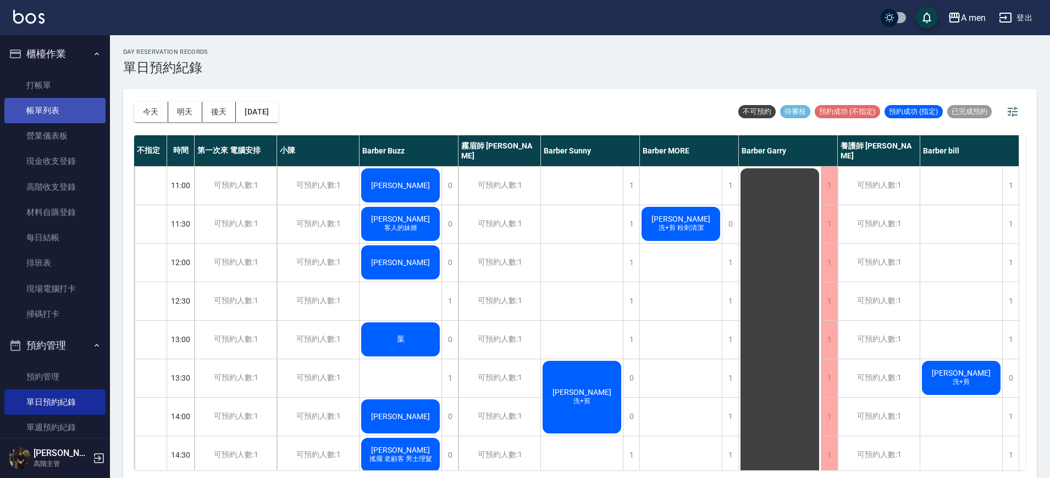
click at [69, 101] on link "帳單列表" at bounding box center [54, 110] width 101 height 25
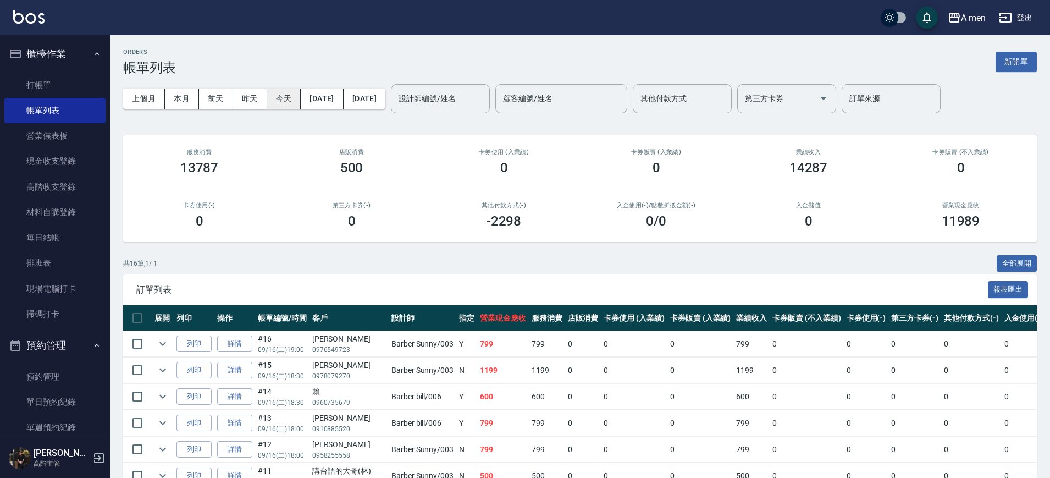
click at [278, 100] on button "今天" at bounding box center [284, 99] width 34 height 20
click at [342, 208] on h2 "第三方卡券(-)" at bounding box center [352, 205] width 126 height 7
click at [333, 169] on div "500" at bounding box center [352, 167] width 126 height 15
drag, startPoint x: 343, startPoint y: 167, endPoint x: 365, endPoint y: 163, distance: 22.2
click at [364, 163] on div "500" at bounding box center [352, 167] width 126 height 15
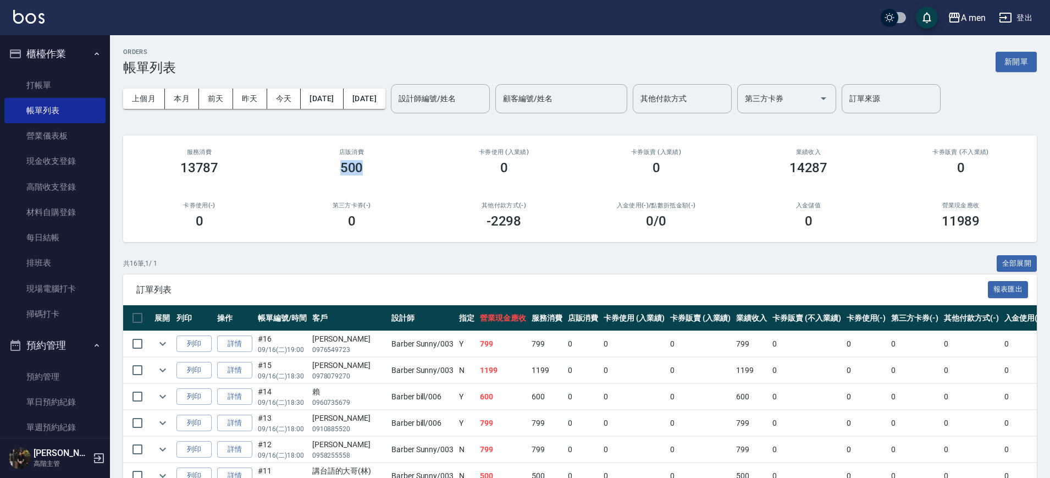
click at [378, 172] on div "500" at bounding box center [352, 167] width 126 height 15
click at [279, 100] on button "今天" at bounding box center [284, 99] width 34 height 20
click at [326, 224] on div "0" at bounding box center [352, 220] width 126 height 15
click at [32, 62] on button "櫃檯作業" at bounding box center [54, 54] width 101 height 29
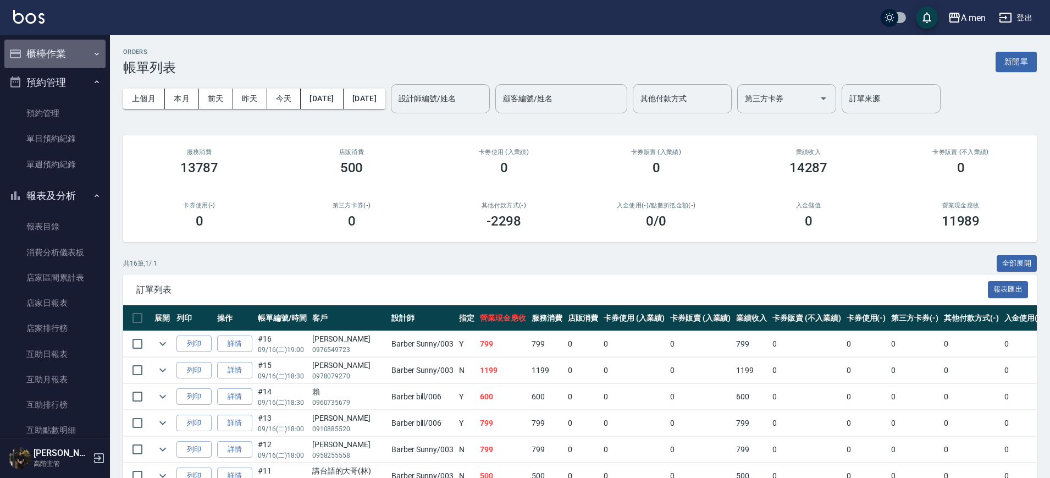
click at [64, 46] on button "櫃檯作業" at bounding box center [54, 54] width 101 height 29
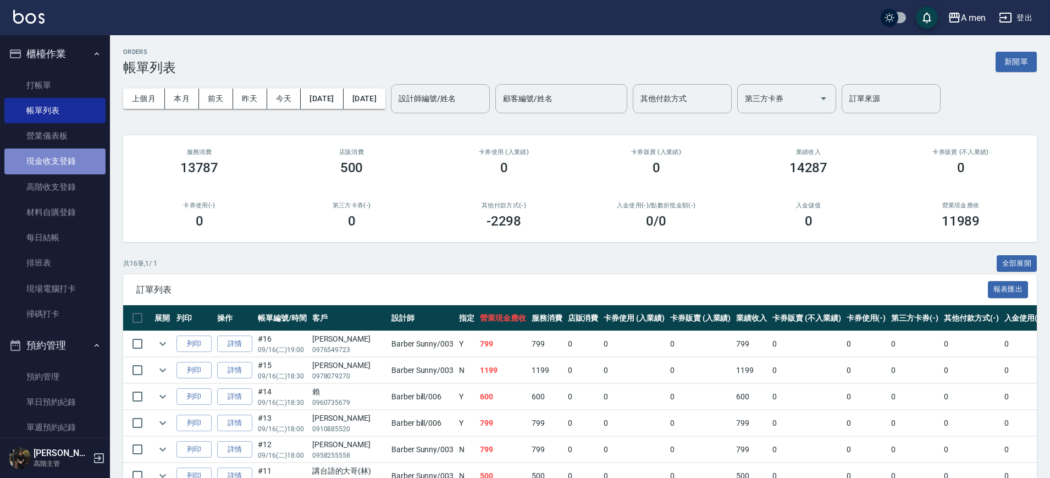
click at [58, 157] on link "現金收支登錄" at bounding box center [54, 160] width 101 height 25
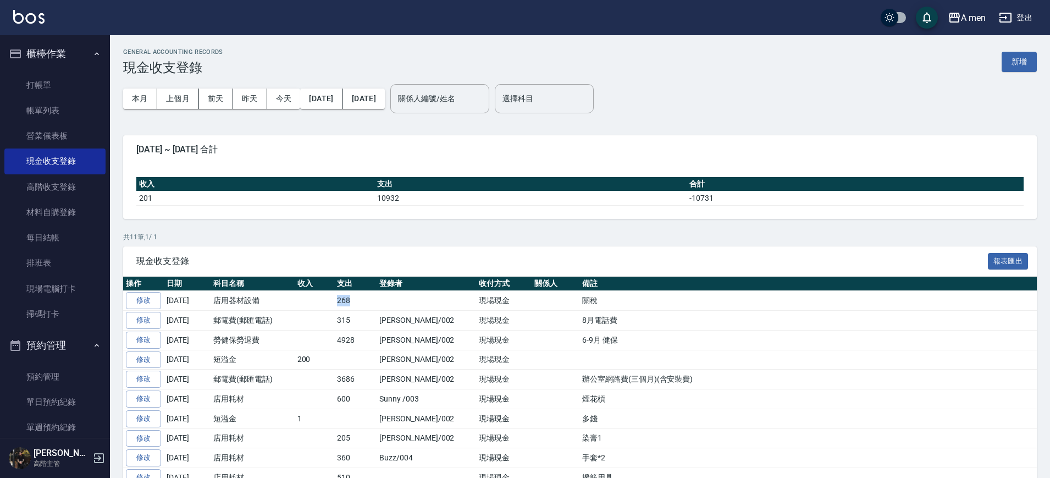
drag, startPoint x: 337, startPoint y: 302, endPoint x: 368, endPoint y: 296, distance: 31.8
click at [366, 298] on td "268" at bounding box center [355, 301] width 42 height 20
click at [39, 84] on link "打帳單" at bounding box center [54, 85] width 101 height 25
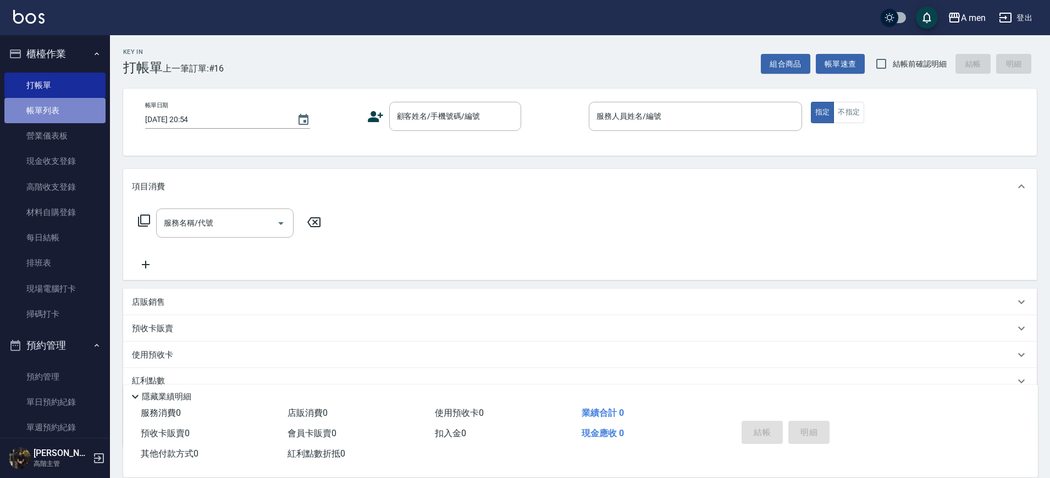
click at [68, 106] on link "帳單列表" at bounding box center [54, 110] width 101 height 25
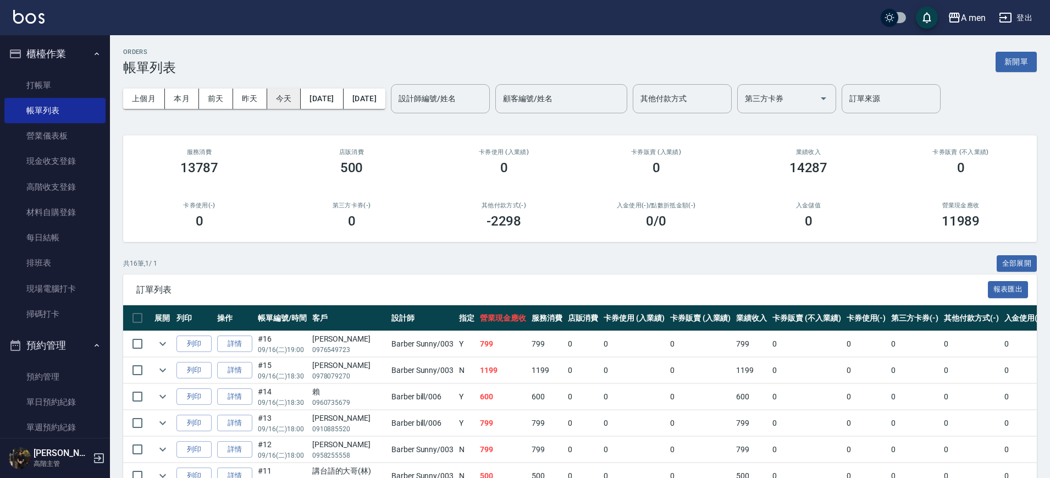
click at [284, 93] on button "今天" at bounding box center [284, 99] width 34 height 20
click at [43, 158] on link "現金收支登錄" at bounding box center [54, 160] width 101 height 25
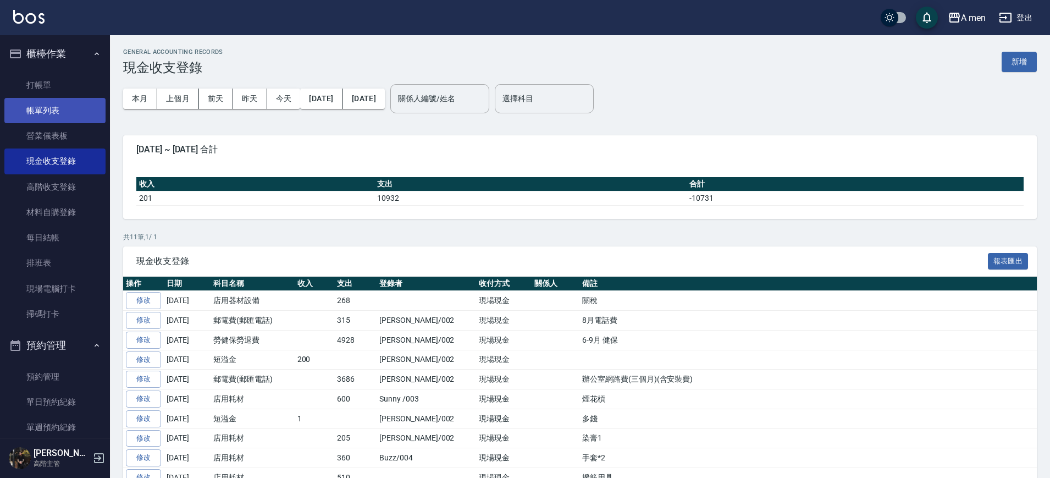
click at [31, 101] on link "帳單列表" at bounding box center [54, 110] width 101 height 25
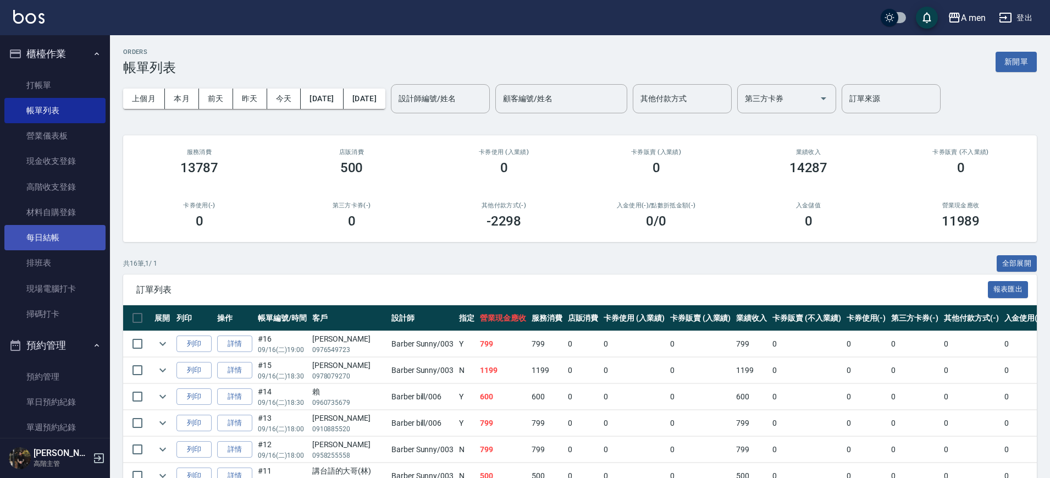
click at [37, 238] on link "每日結帳" at bounding box center [54, 237] width 101 height 25
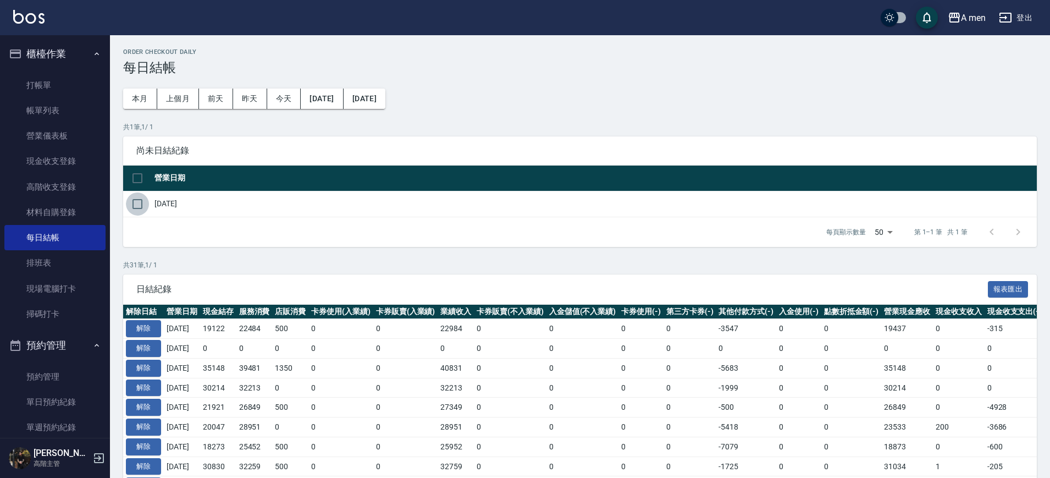
click at [141, 202] on input "checkbox" at bounding box center [137, 203] width 23 height 23
checkbox input "true"
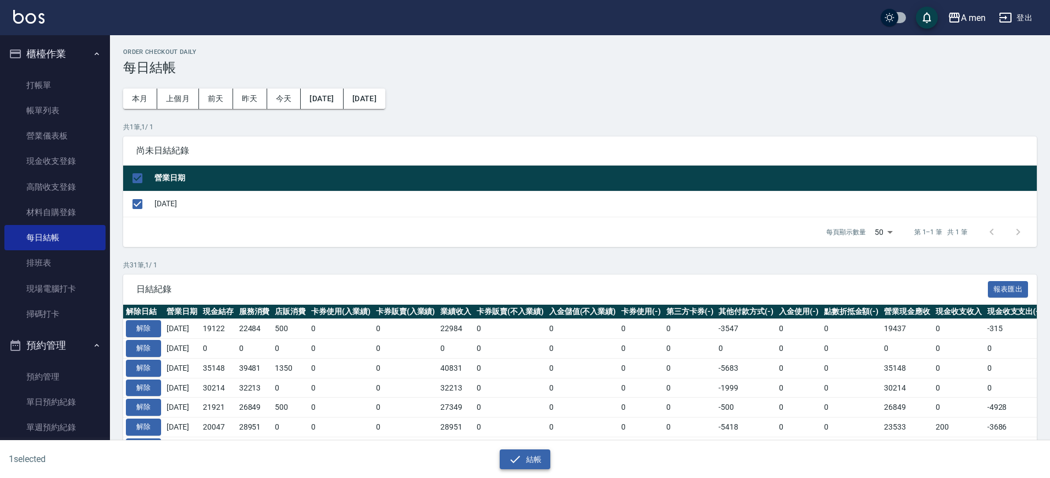
click at [510, 454] on icon "button" at bounding box center [515, 459] width 13 height 13
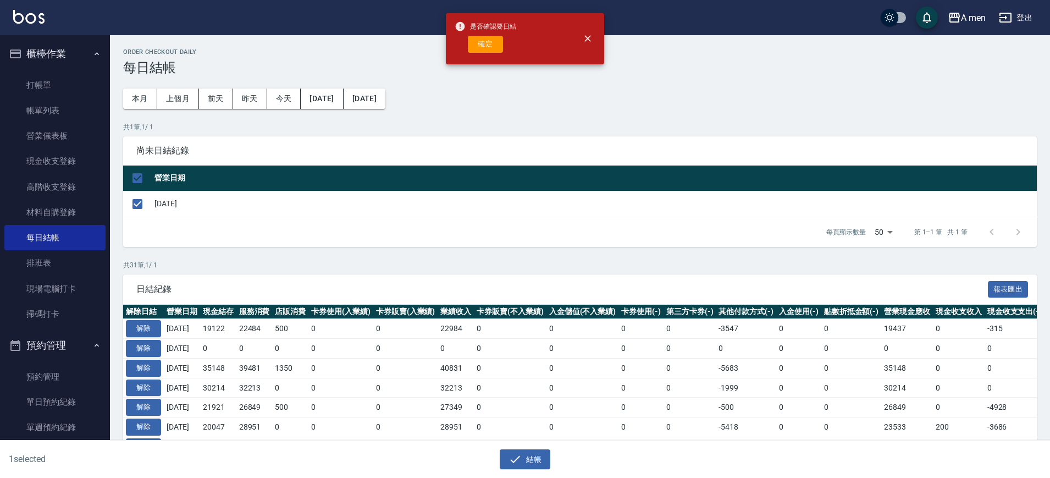
click at [493, 52] on div "是否確認要日結 確定" at bounding box center [486, 38] width 62 height 45
click at [492, 44] on button "確定" at bounding box center [485, 44] width 35 height 17
checkbox input "false"
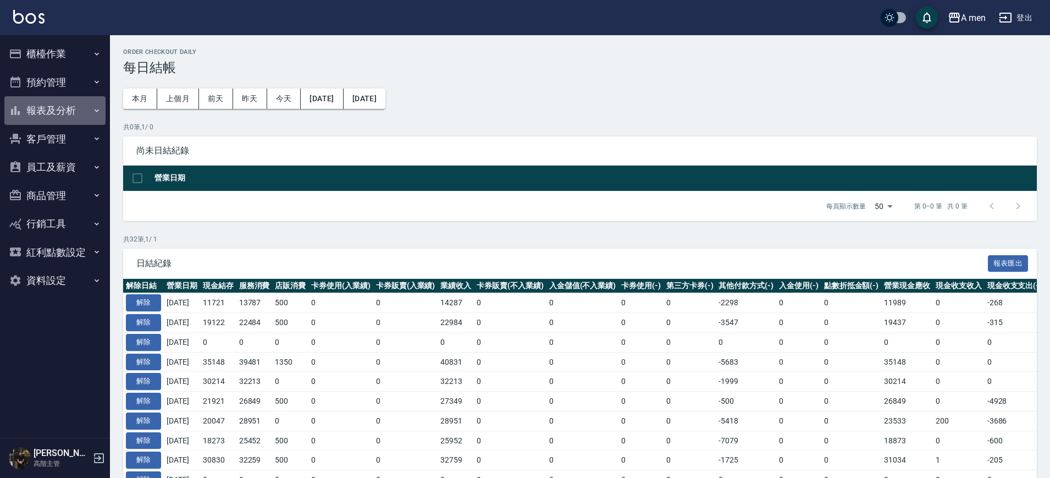
click at [41, 102] on button "報表及分析" at bounding box center [54, 110] width 101 height 29
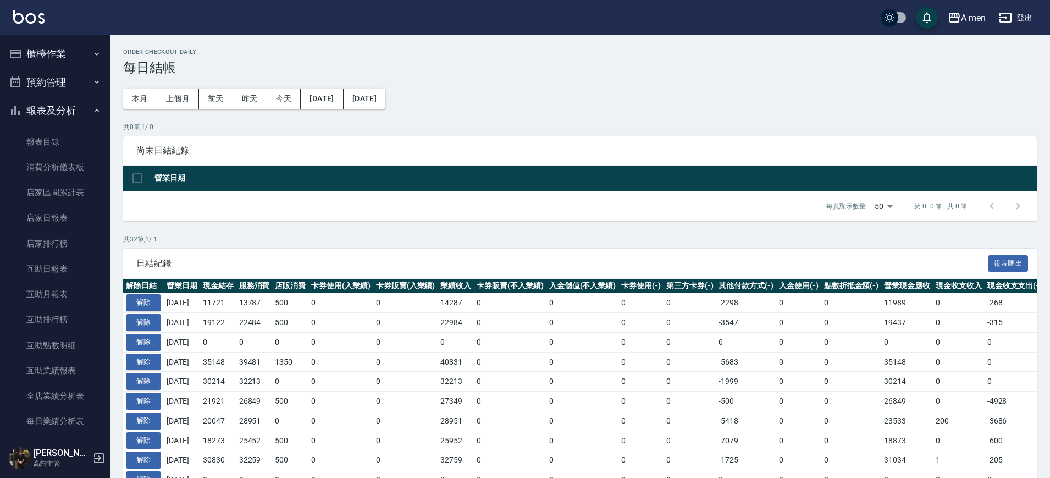
click at [68, 68] on button "預約管理" at bounding box center [54, 82] width 101 height 29
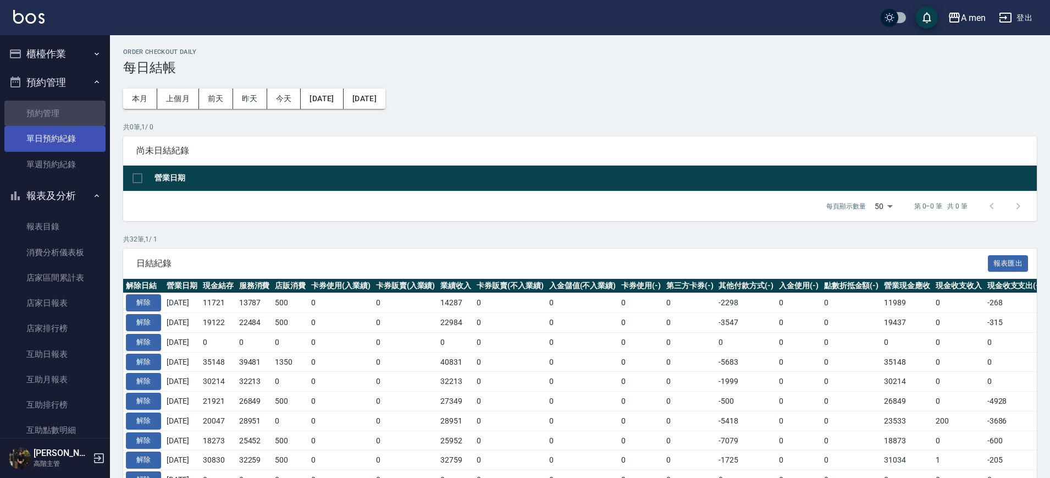
drag, startPoint x: 80, startPoint y: 124, endPoint x: 85, endPoint y: 130, distance: 7.5
click at [80, 124] on link "預約管理" at bounding box center [54, 113] width 101 height 25
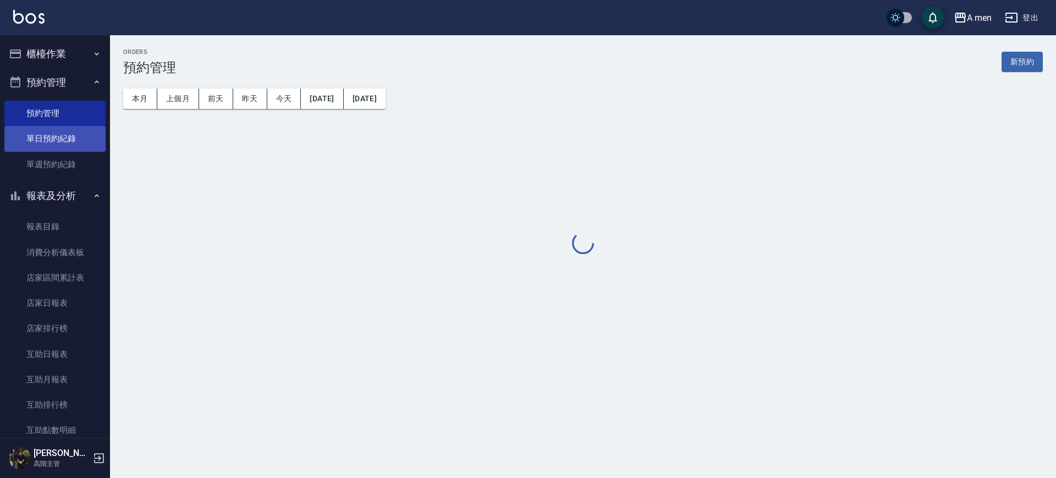
click at [64, 134] on link "單日預約紀錄" at bounding box center [54, 138] width 101 height 25
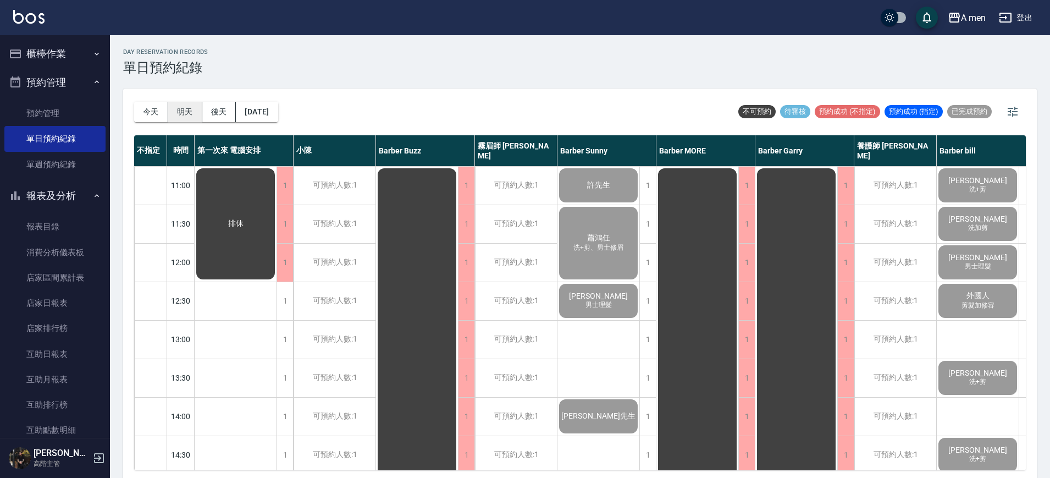
click at [183, 113] on button "明天" at bounding box center [185, 112] width 34 height 20
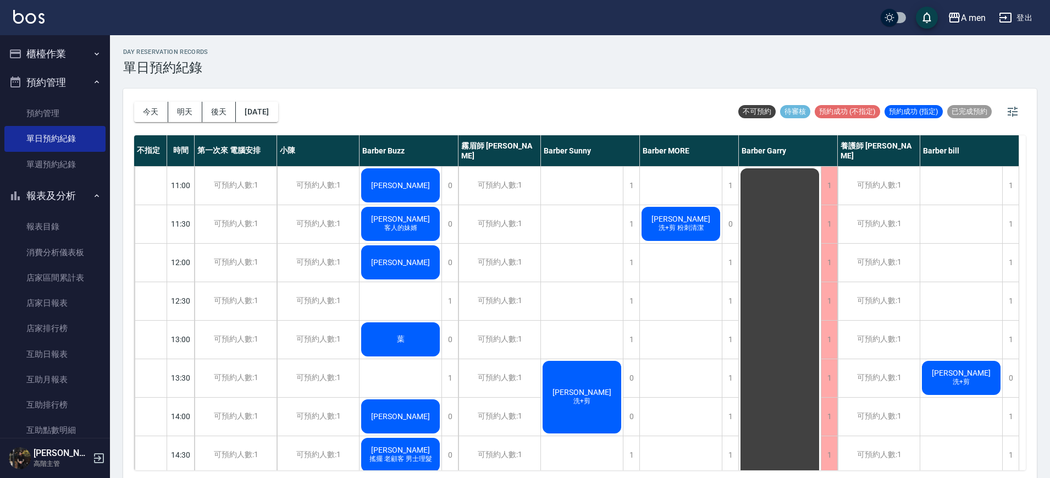
click at [211, 114] on button "後天" at bounding box center [219, 112] width 34 height 20
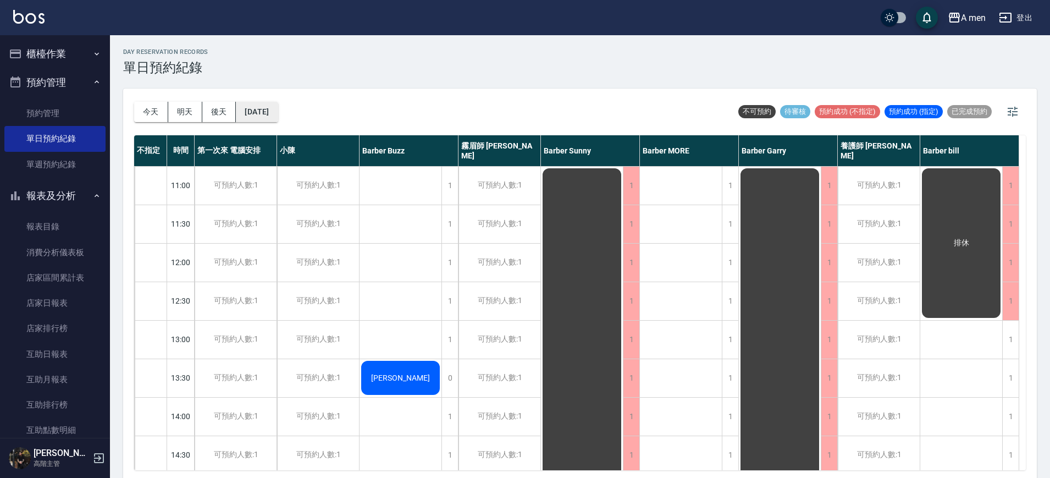
click at [265, 107] on button "2025/09/18" at bounding box center [257, 112] width 42 height 20
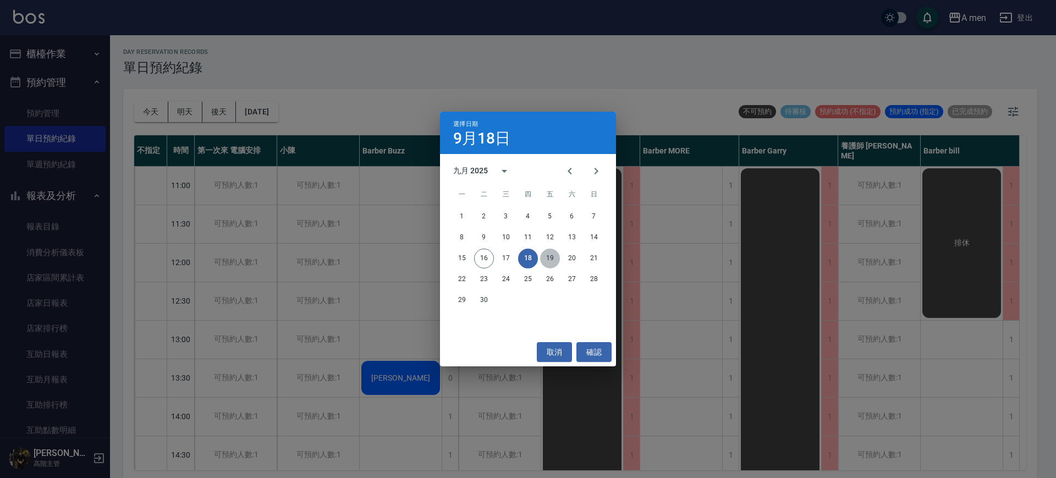
click at [548, 257] on button "19" at bounding box center [550, 259] width 20 height 20
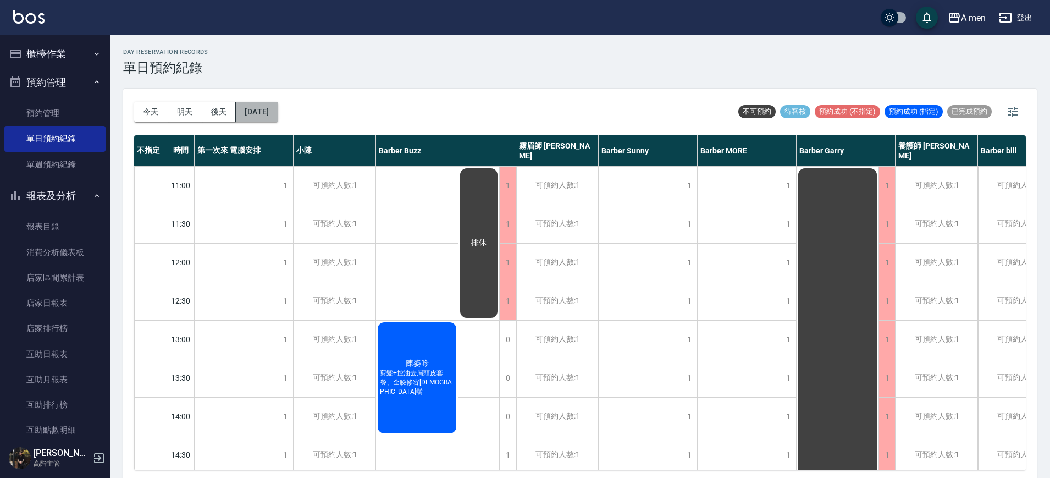
click at [271, 117] on button "2025/09/19" at bounding box center [257, 112] width 42 height 20
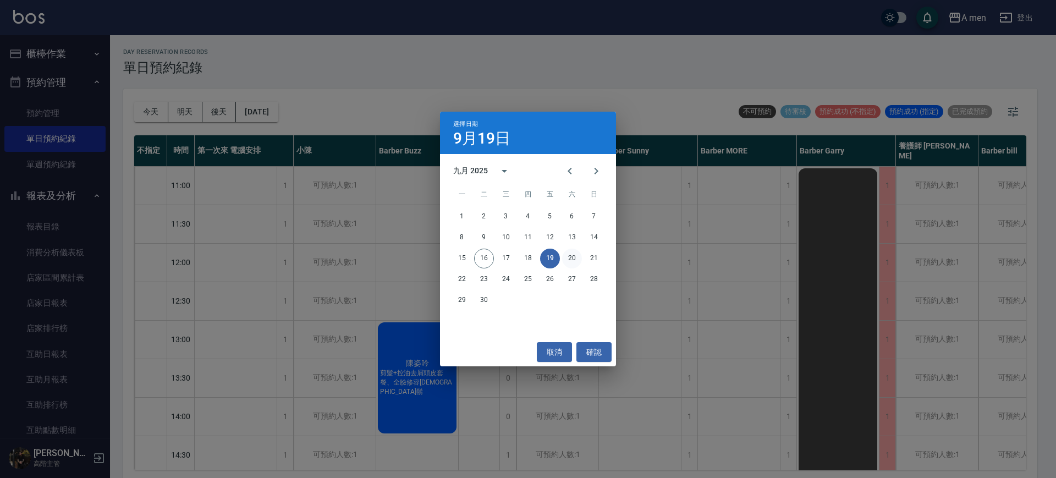
click at [572, 256] on button "20" at bounding box center [572, 259] width 20 height 20
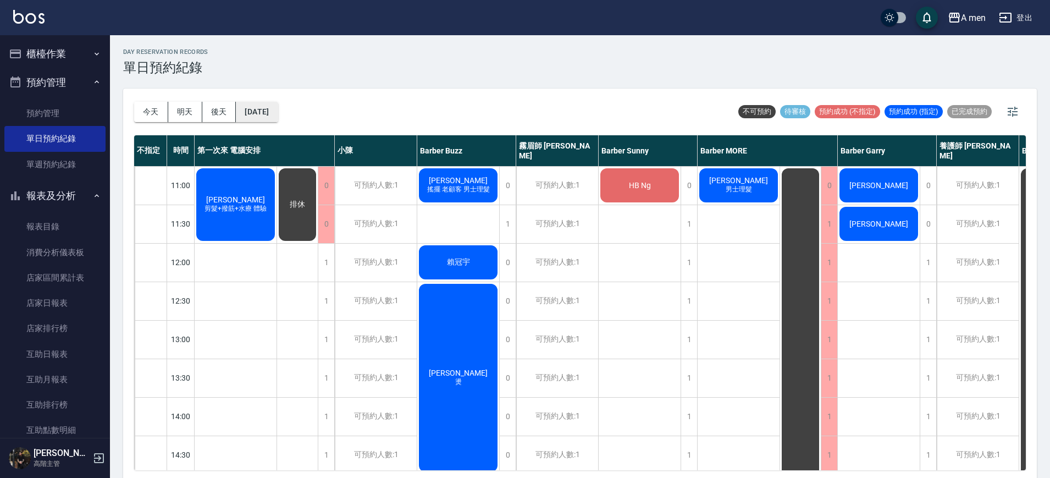
click at [276, 109] on button "2025/09/20" at bounding box center [257, 112] width 42 height 20
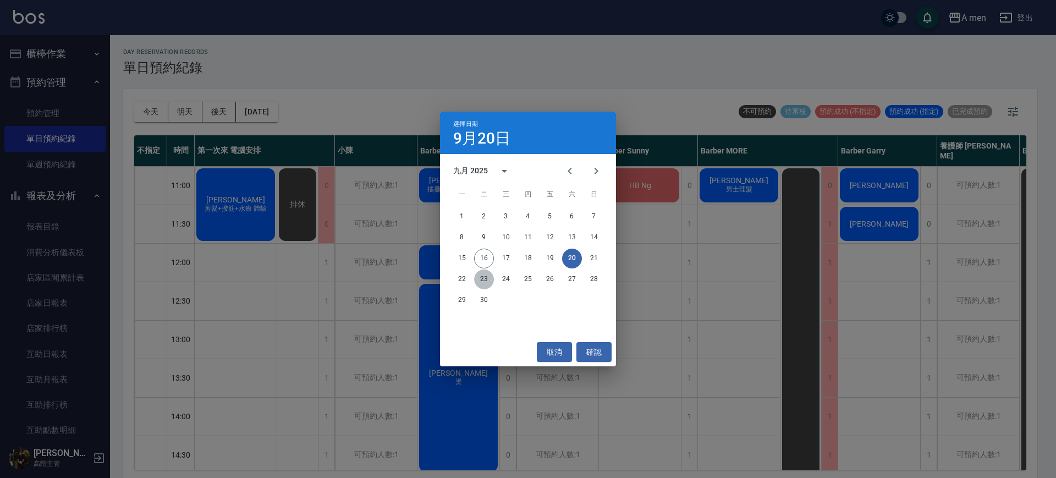
click at [484, 279] on button "23" at bounding box center [484, 279] width 20 height 20
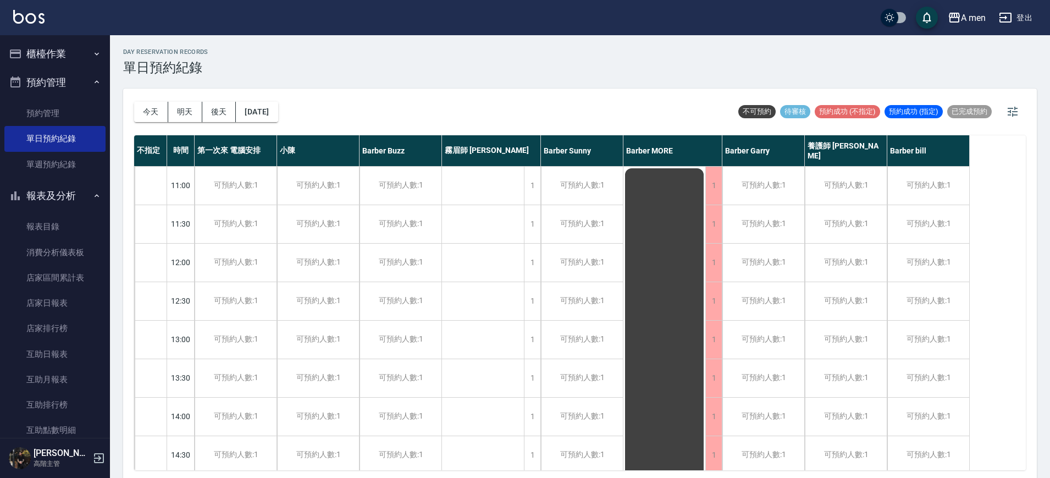
click at [272, 97] on div "今天 明天 後天 2025/09/23" at bounding box center [206, 112] width 144 height 47
click at [273, 110] on button "2025/09/23" at bounding box center [257, 112] width 42 height 20
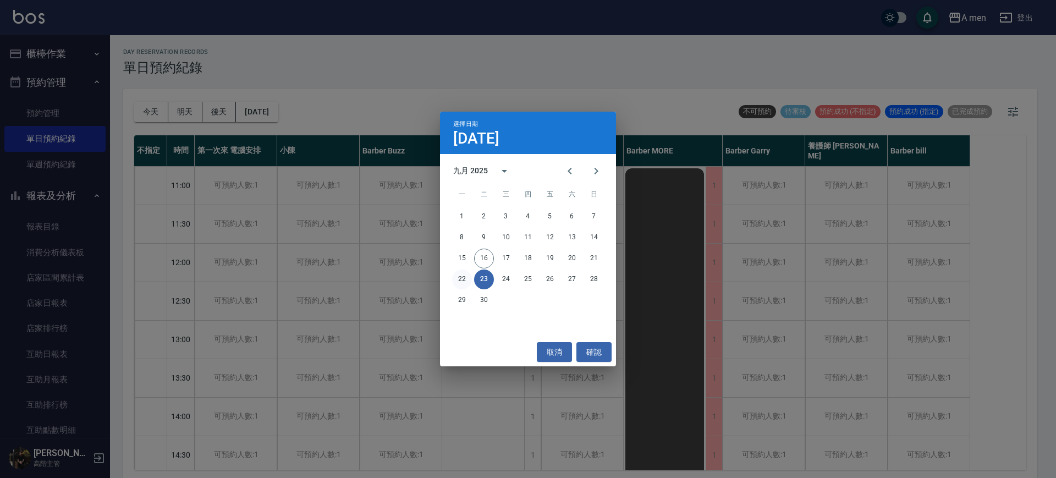
click at [467, 278] on button "22" at bounding box center [462, 279] width 20 height 20
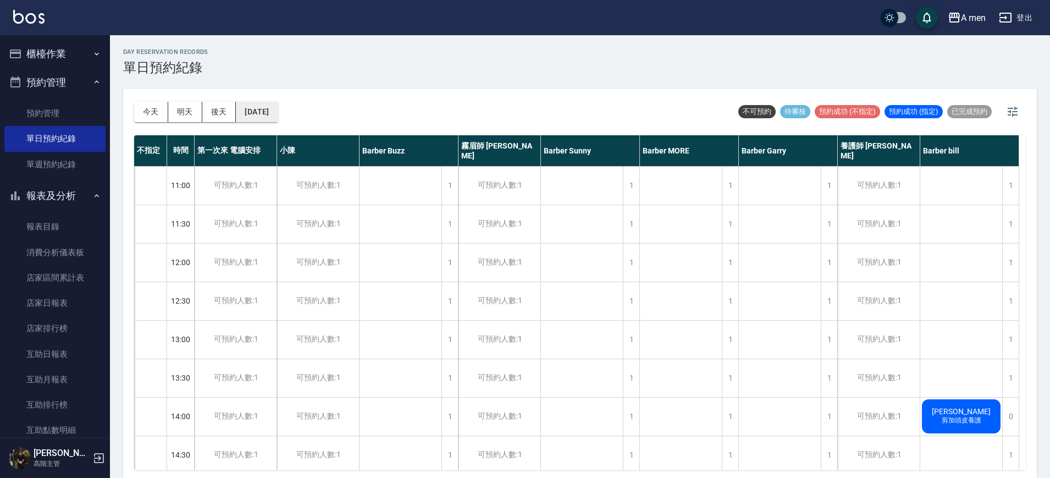
click at [278, 110] on button "2025/09/22" at bounding box center [257, 112] width 42 height 20
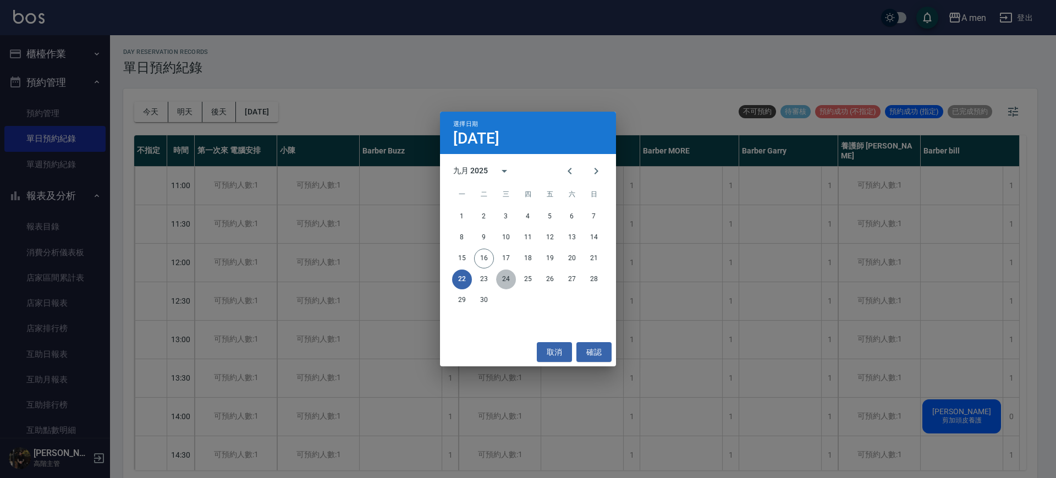
click at [505, 277] on button "24" at bounding box center [506, 279] width 20 height 20
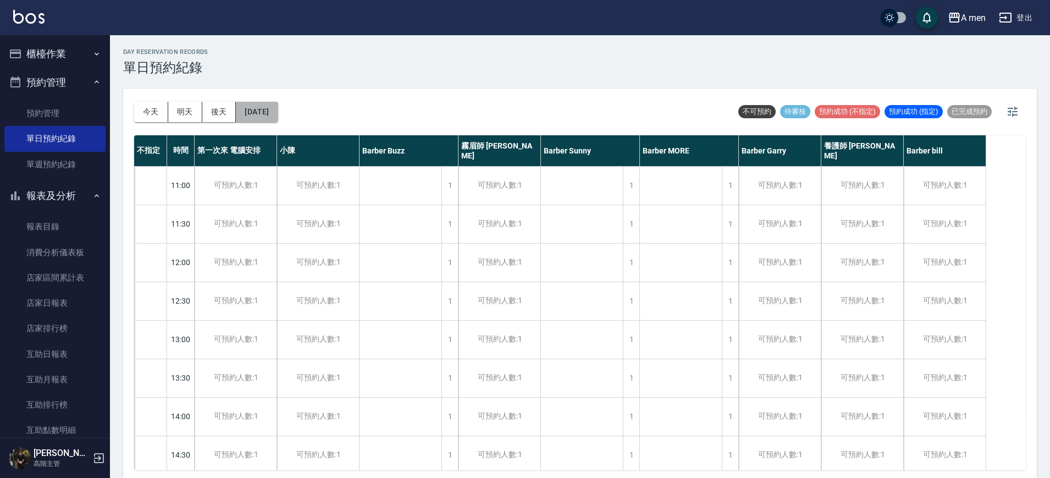
click at [278, 106] on button "2025/09/24" at bounding box center [257, 112] width 42 height 20
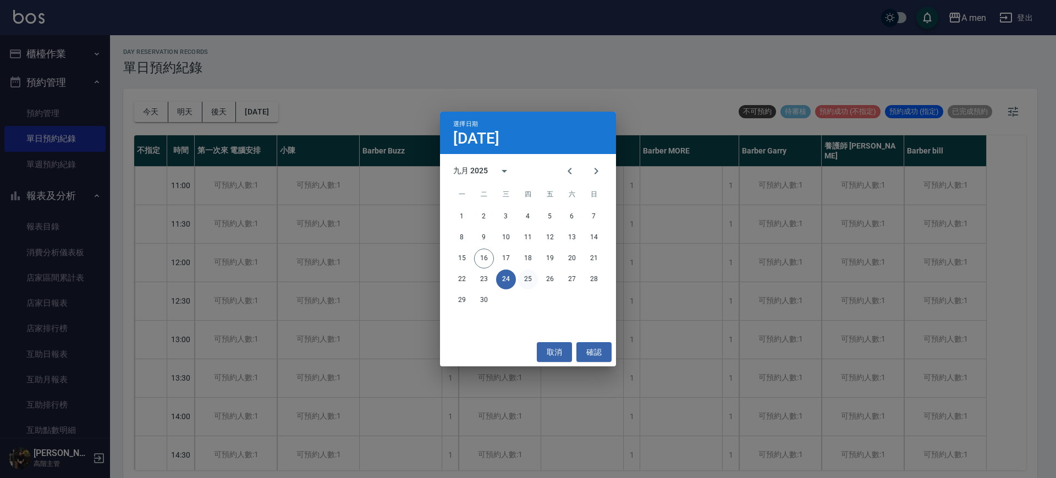
click at [527, 278] on button "25" at bounding box center [528, 279] width 20 height 20
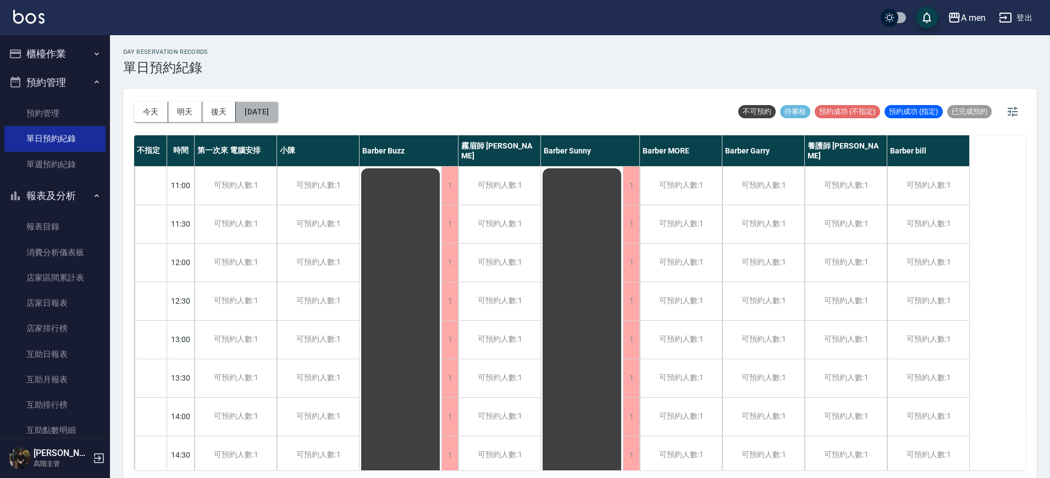
click at [271, 104] on button "2025/09/25" at bounding box center [257, 112] width 42 height 20
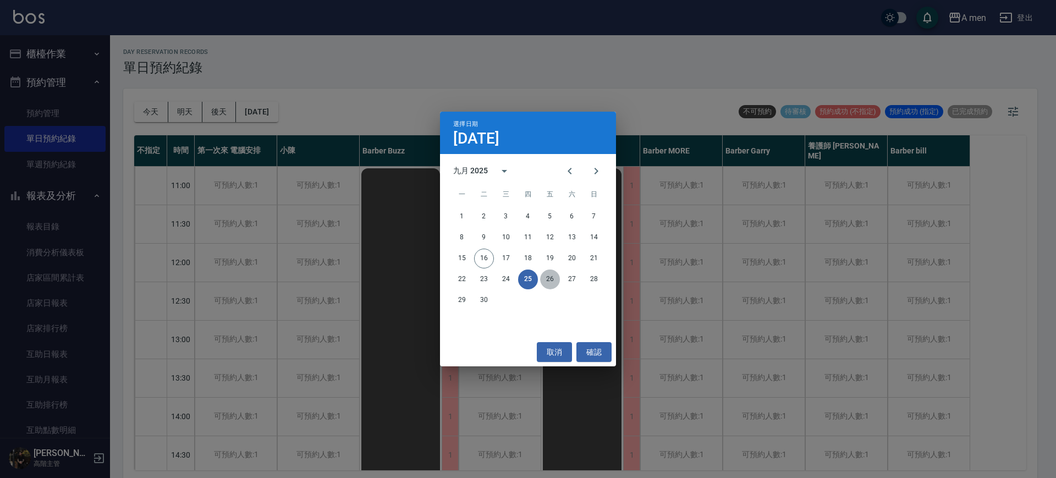
click at [544, 277] on button "26" at bounding box center [550, 279] width 20 height 20
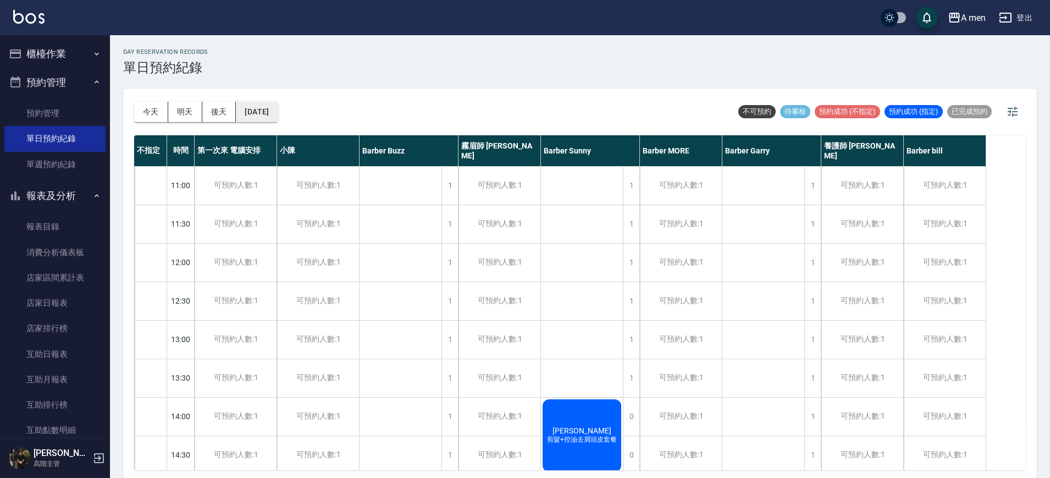
click at [278, 108] on button "2025/09/26" at bounding box center [257, 112] width 42 height 20
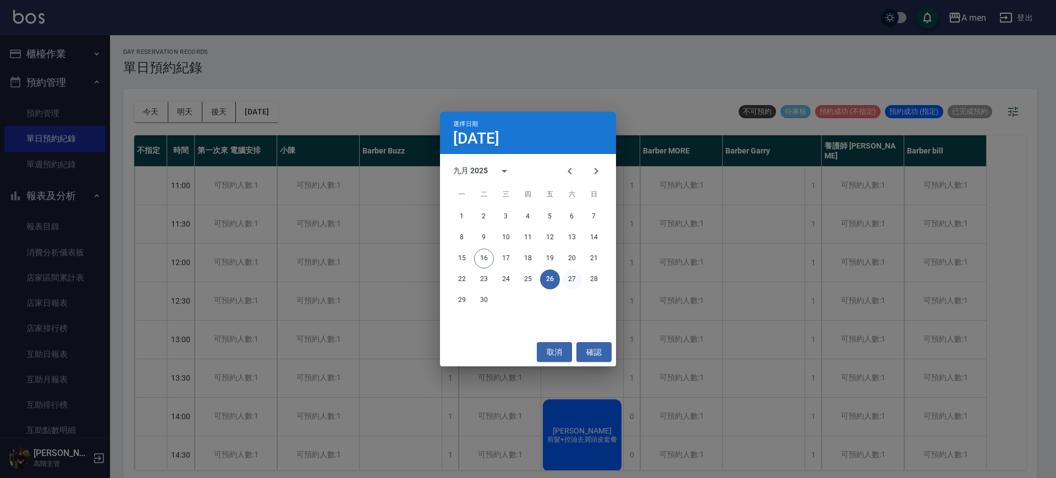
click at [578, 274] on button "27" at bounding box center [572, 279] width 20 height 20
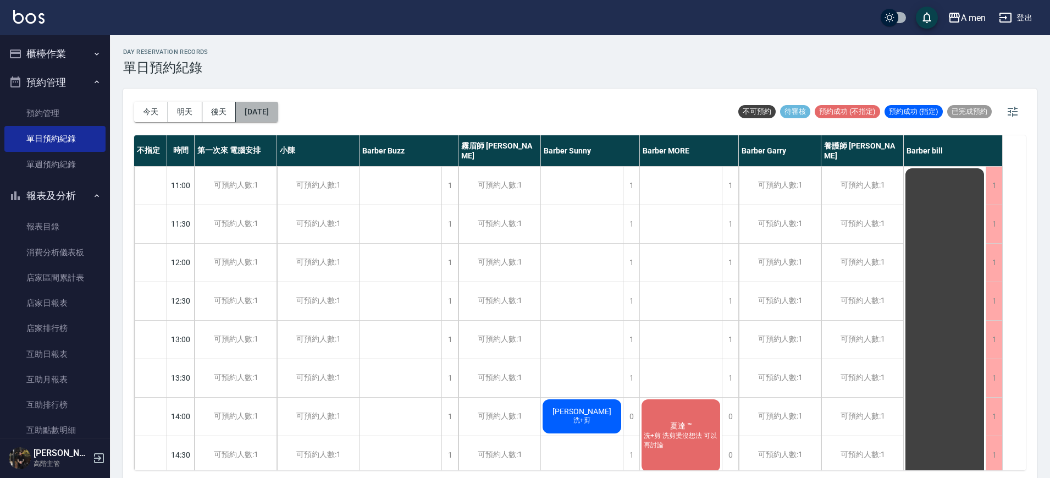
click at [274, 117] on button "2025/09/27" at bounding box center [257, 112] width 42 height 20
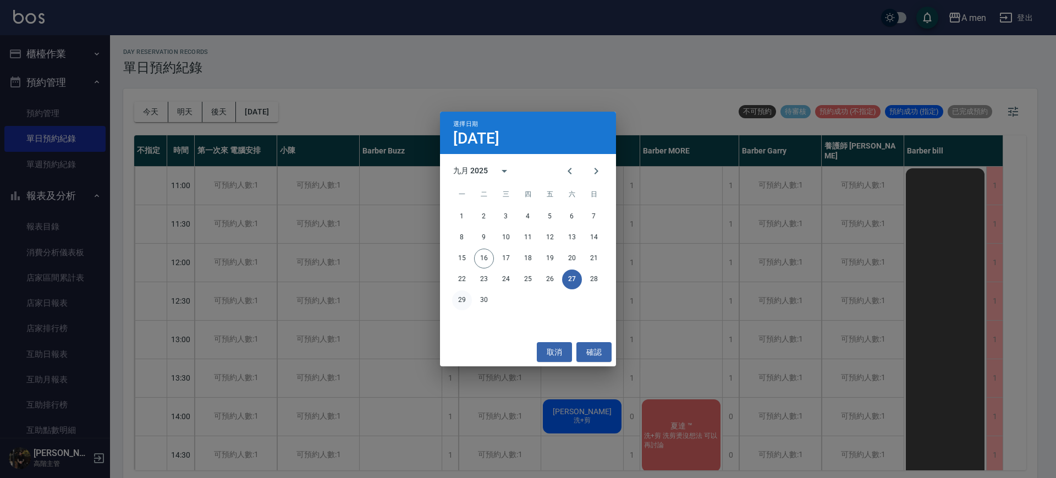
click at [469, 298] on button "29" at bounding box center [462, 300] width 20 height 20
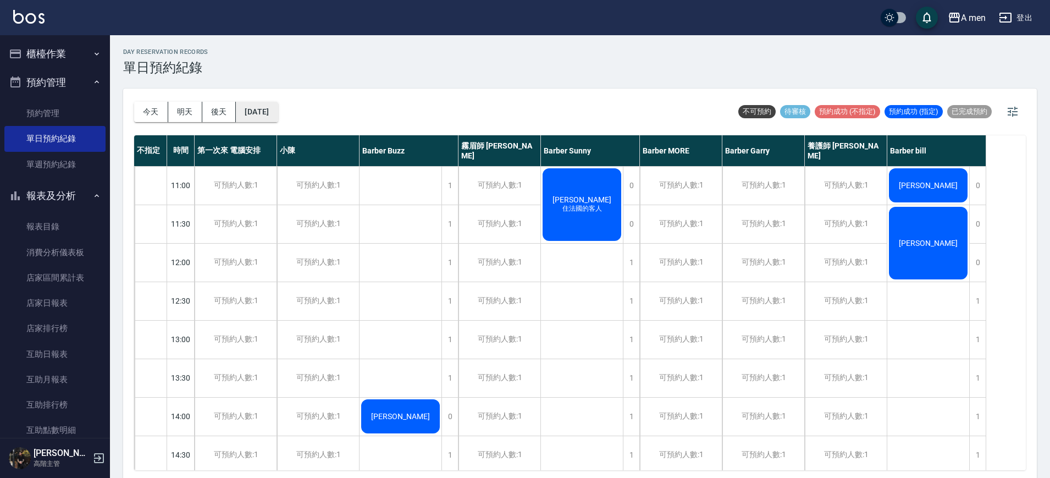
click at [267, 111] on button "2025/09/29" at bounding box center [257, 112] width 42 height 20
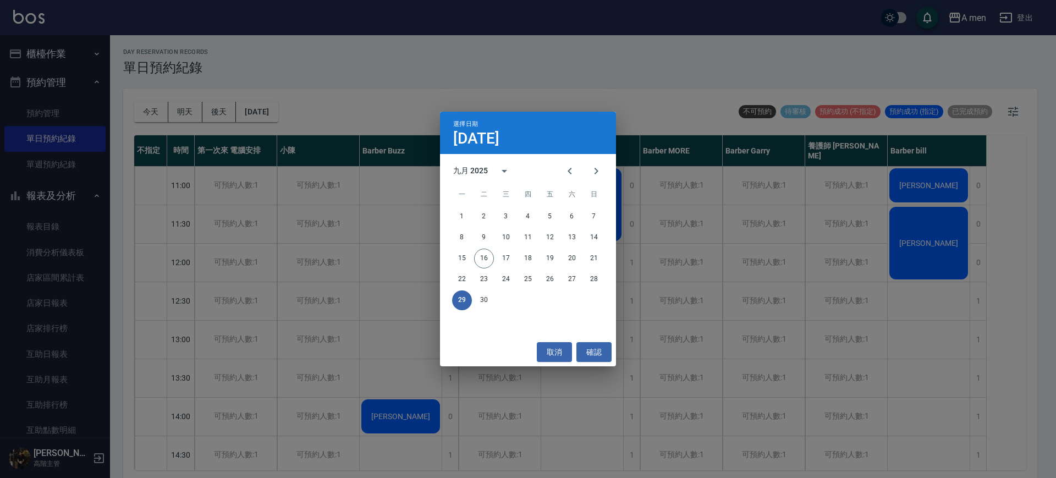
click at [495, 290] on div "29 30" at bounding box center [528, 300] width 176 height 20
click at [493, 291] on div "29 30" at bounding box center [528, 300] width 176 height 20
click at [489, 299] on button "30" at bounding box center [484, 300] width 20 height 20
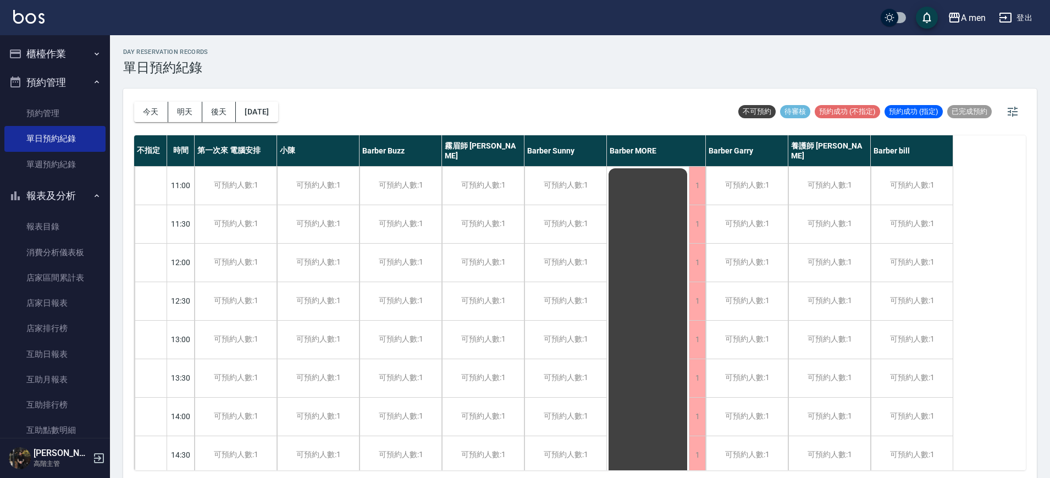
click at [451, 87] on div "day Reservation records 單日預約紀錄 今天 明天 後天 2025/09/30 不可預約 待審核 預約成功 (不指定) 預約成功 (指定…" at bounding box center [580, 258] width 940 height 446
click at [164, 114] on button "今天" at bounding box center [151, 112] width 34 height 20
click at [406, 124] on div at bounding box center [525, 239] width 1050 height 478
